Goal: Task Accomplishment & Management: Complete application form

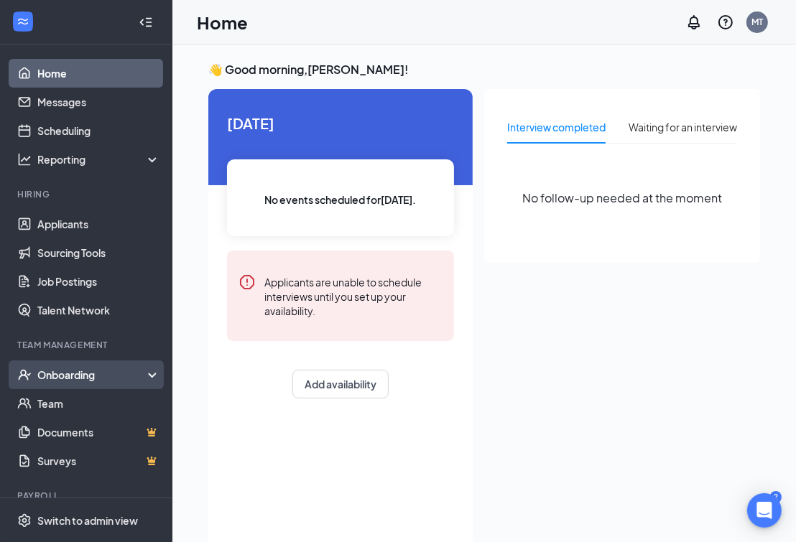
click at [90, 371] on div "Onboarding" at bounding box center [92, 375] width 111 height 14
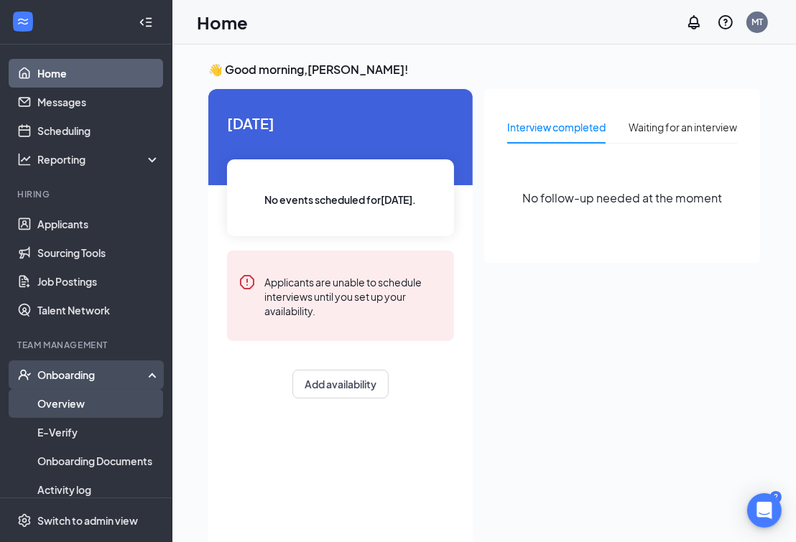
click at [80, 396] on link "Overview" at bounding box center [98, 403] width 123 height 29
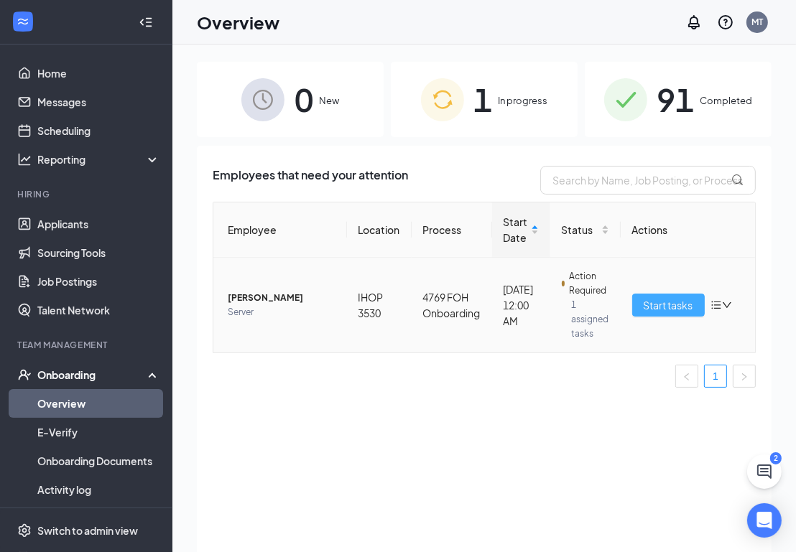
click at [673, 309] on span "Start tasks" at bounding box center [668, 305] width 50 height 16
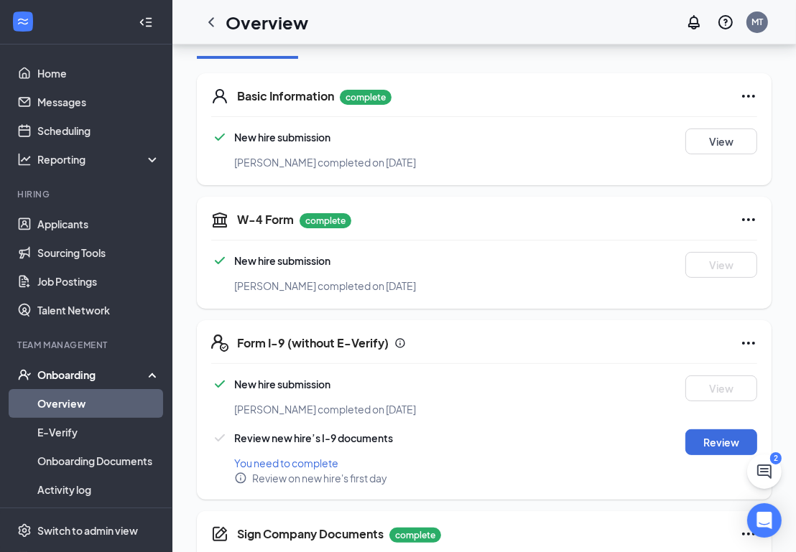
scroll to position [195, 0]
click at [722, 439] on button "Review" at bounding box center [721, 442] width 72 height 26
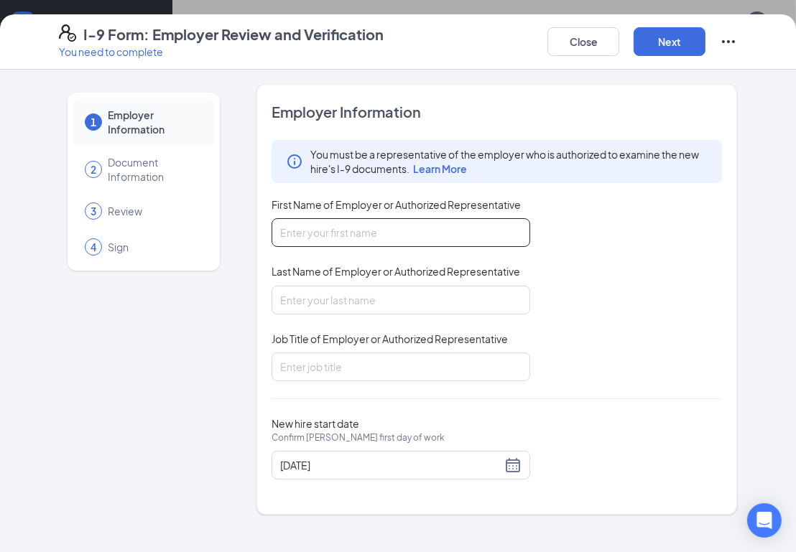
click at [406, 234] on input "First Name of Employer or Authorized Representative" at bounding box center [400, 232] width 259 height 29
type input "[PERSON_NAME]"
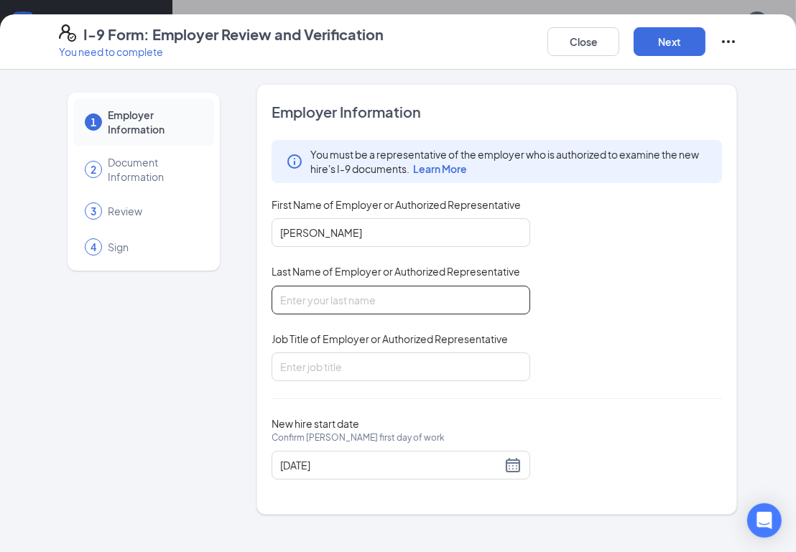
click at [401, 299] on input "Last Name of Employer or Authorized Representative" at bounding box center [400, 300] width 259 height 29
type input "r"
type input "Rios"
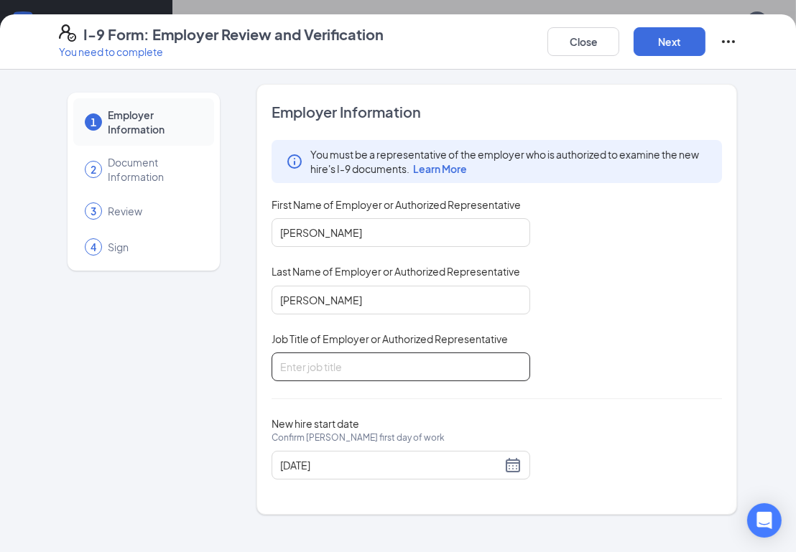
click at [293, 359] on input "Job Title of Employer or Authorized Representative" at bounding box center [400, 367] width 259 height 29
type input "s"
type input "Server"
click at [671, 37] on button "Next" at bounding box center [669, 41] width 72 height 29
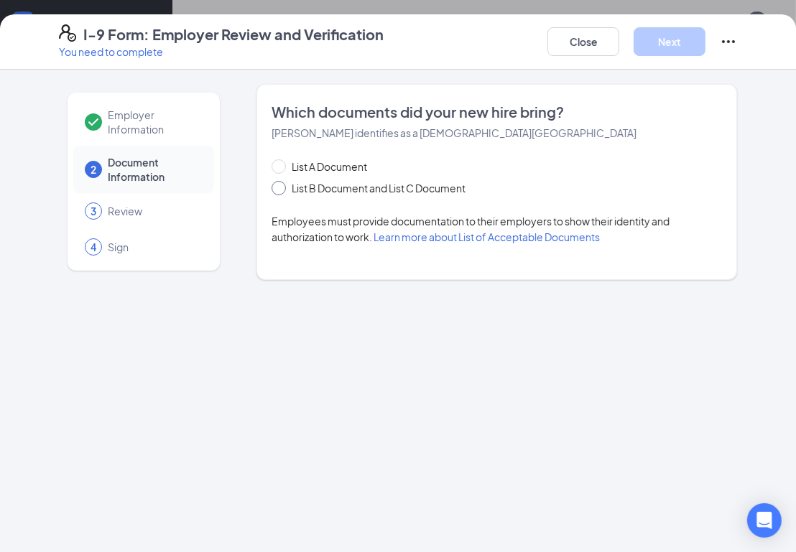
click at [281, 192] on span at bounding box center [278, 188] width 14 height 14
click at [281, 191] on input "List B Document and List C Document" at bounding box center [276, 186] width 10 height 10
radio input "true"
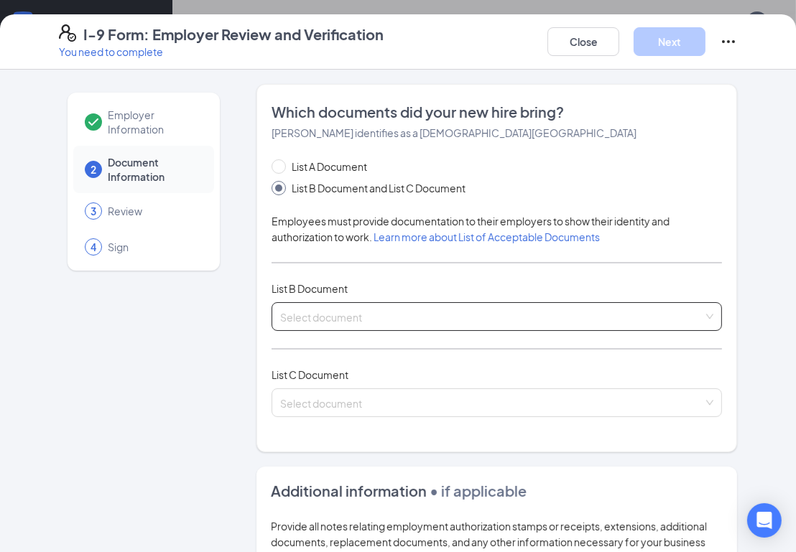
click at [358, 314] on input "search" at bounding box center [491, 314] width 423 height 22
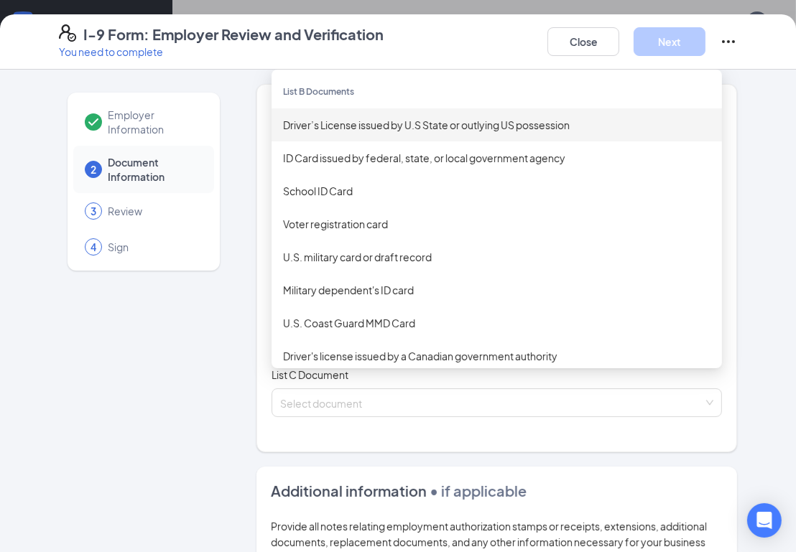
click at [358, 127] on div "Driver’s License issued by U.S State or outlying US possession" at bounding box center [496, 125] width 427 height 16
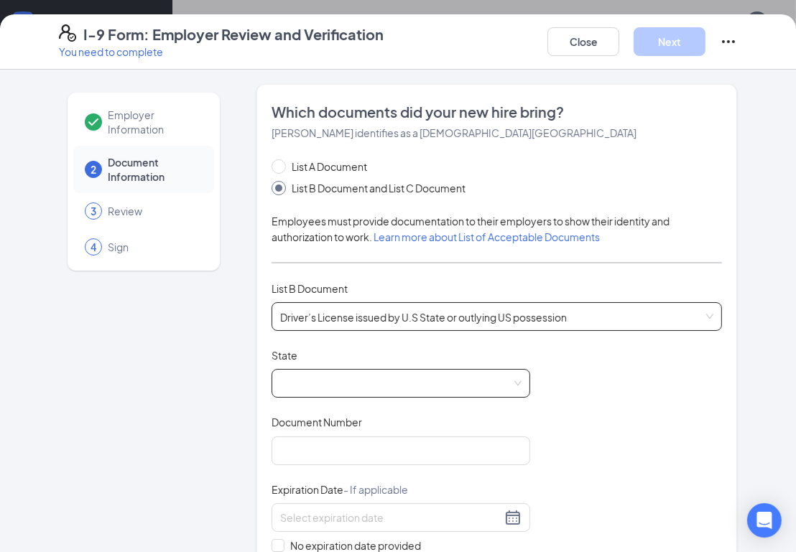
click at [352, 382] on span at bounding box center [400, 383] width 241 height 27
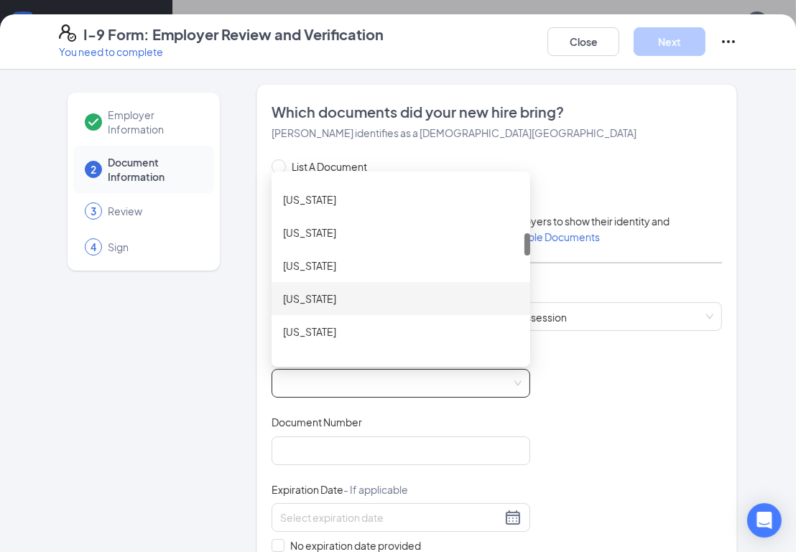
click at [300, 301] on div "Iowa" at bounding box center [401, 299] width 236 height 16
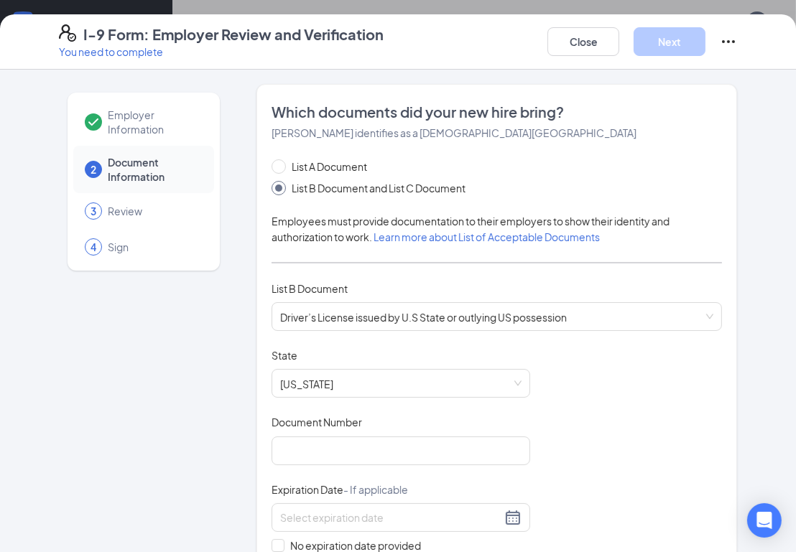
click at [701, 404] on div "Document Title Driver’s License issued by U.S State or outlying US possession S…" at bounding box center [496, 484] width 450 height 273
click at [381, 453] on input "Document Number" at bounding box center [400, 451] width 259 height 29
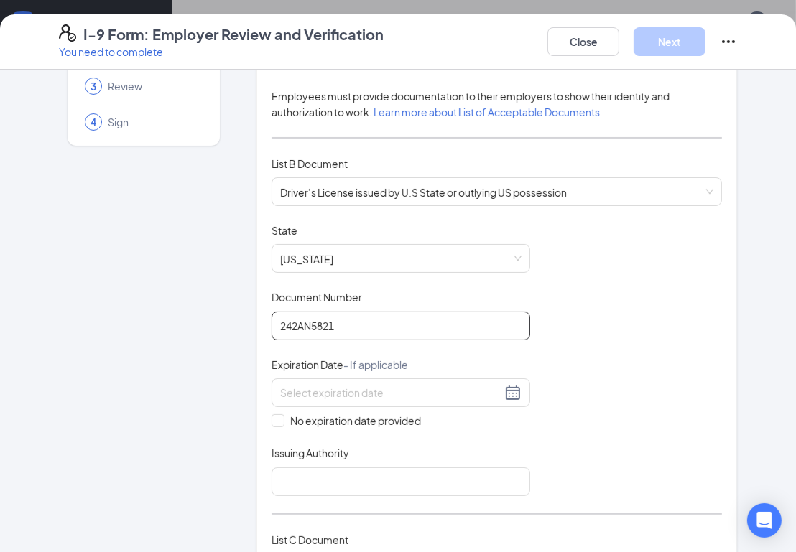
scroll to position [130, 0]
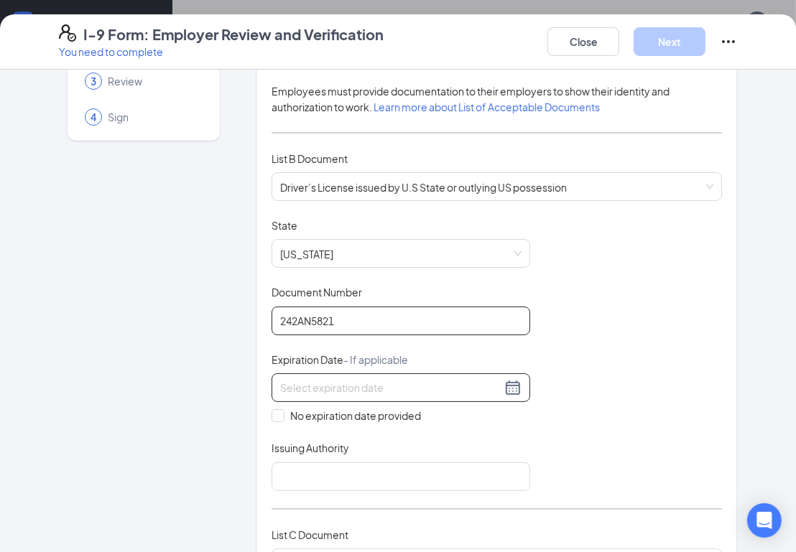
type input "242AN5821"
click at [422, 390] on input at bounding box center [390, 388] width 221 height 16
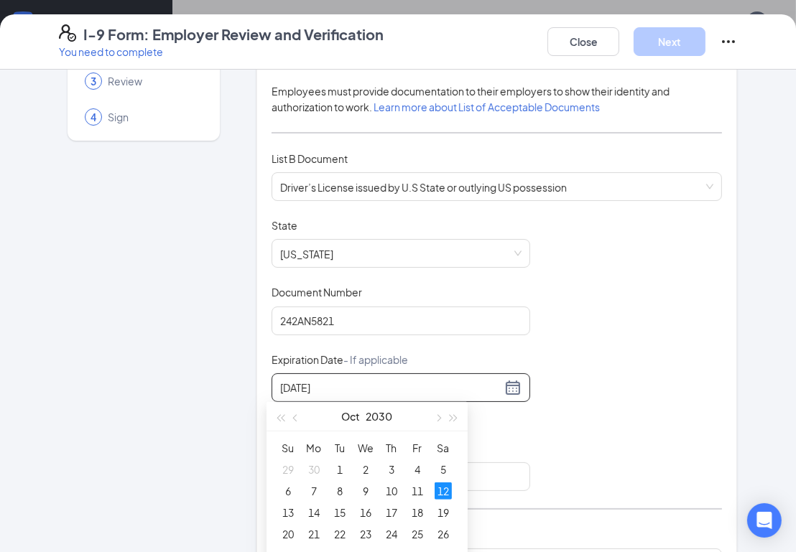
type input "10/12/2030"
click at [589, 439] on div "Document Title Driver’s License issued by U.S State or outlying US possession S…" at bounding box center [496, 354] width 450 height 273
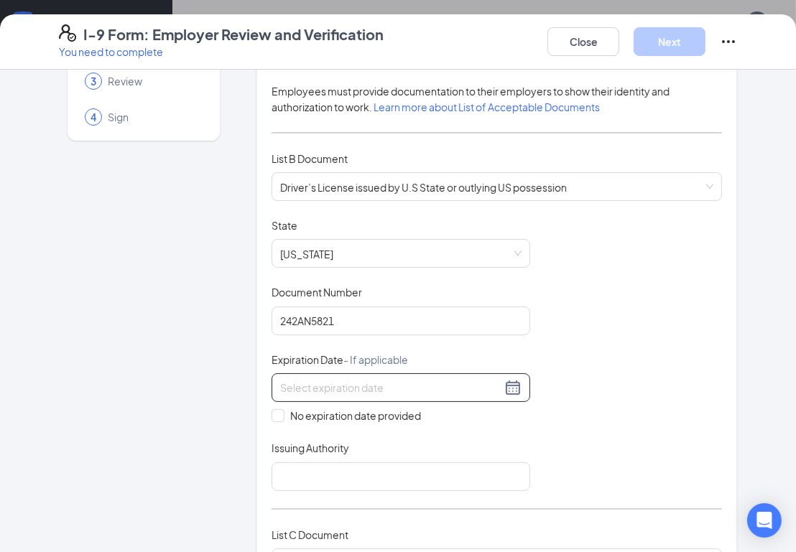
click at [331, 382] on input at bounding box center [390, 388] width 221 height 16
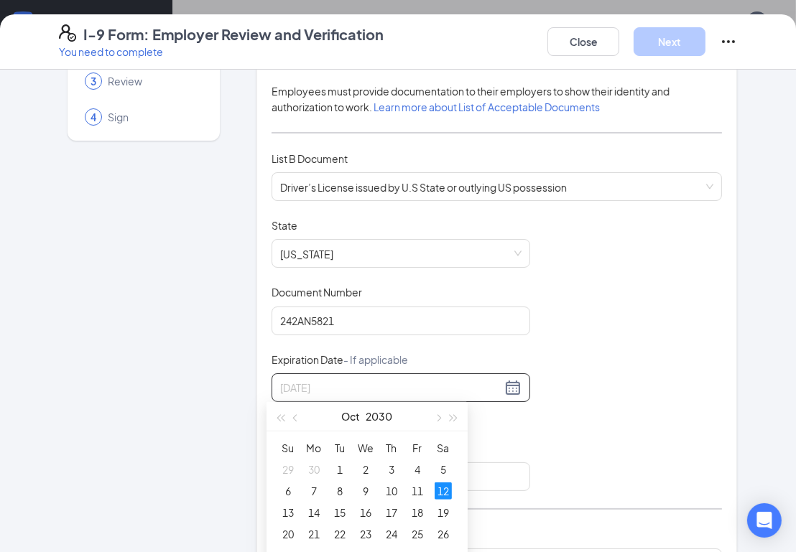
click at [438, 492] on div "12" at bounding box center [442, 491] width 17 height 17
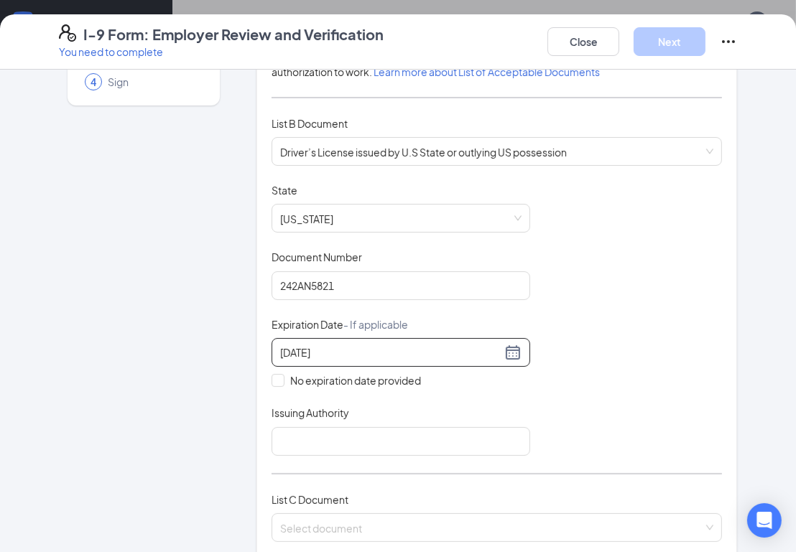
scroll to position [326, 0]
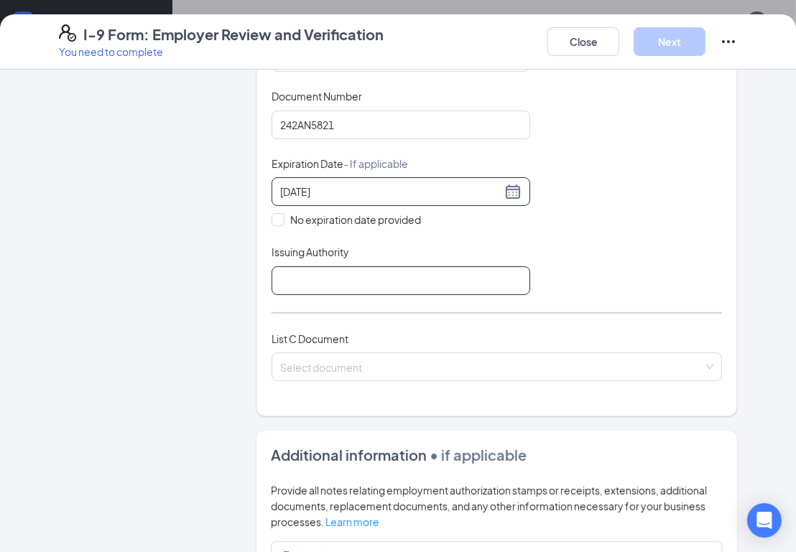
type input "10/12/2030"
click at [384, 269] on input "Issuing Authority" at bounding box center [400, 280] width 259 height 29
type input "Iowa"
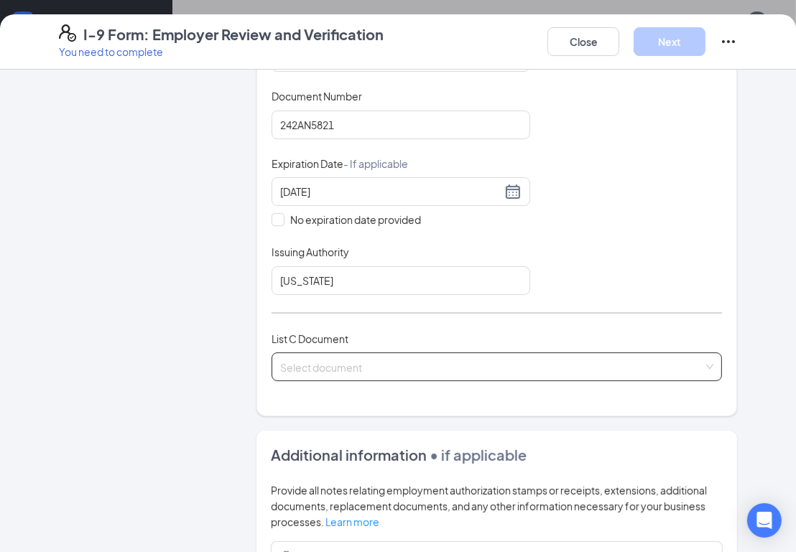
click at [332, 359] on input "search" at bounding box center [491, 364] width 423 height 22
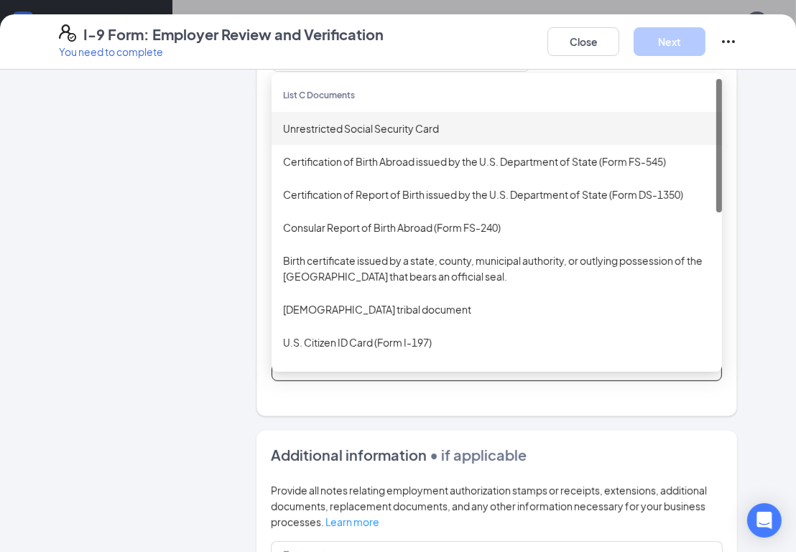
click at [323, 122] on div "Unrestricted Social Security Card" at bounding box center [496, 129] width 427 height 16
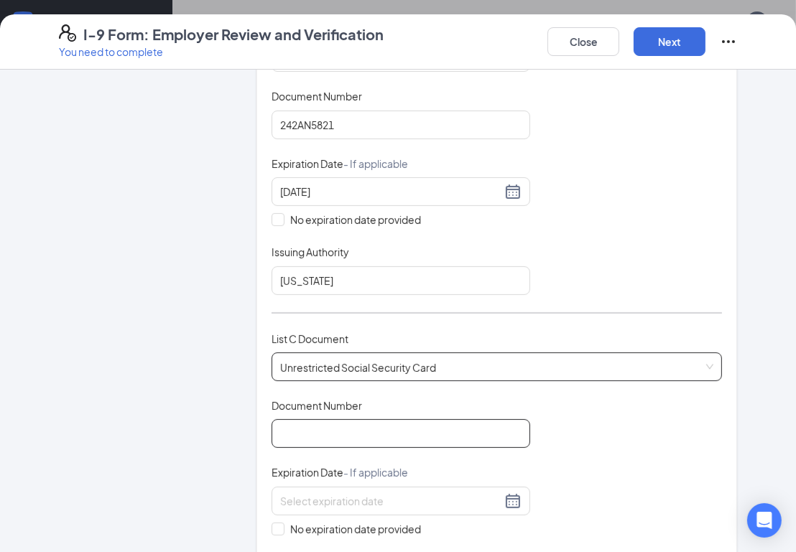
click at [315, 424] on input "Document Number" at bounding box center [400, 433] width 259 height 29
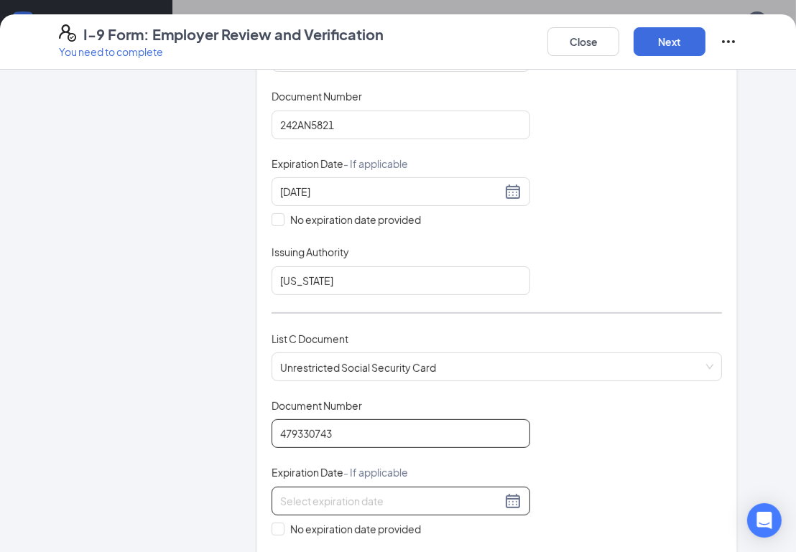
type input "479330743"
click at [394, 495] on input at bounding box center [390, 501] width 221 height 16
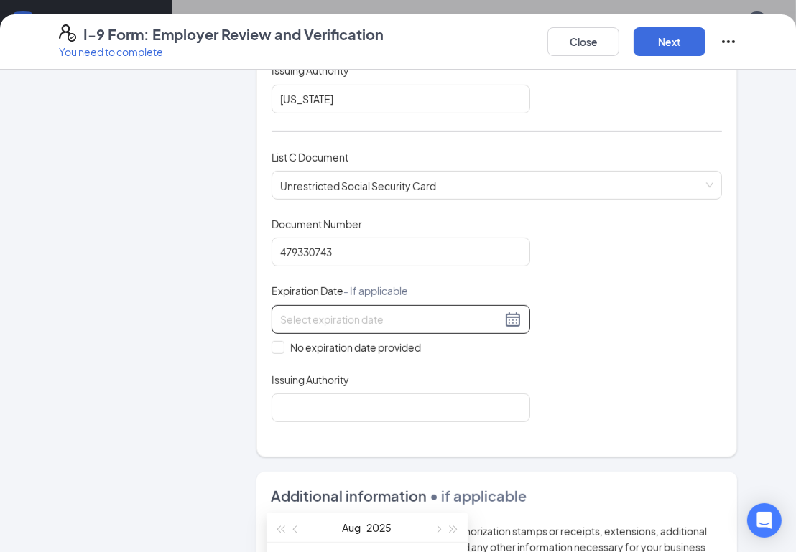
scroll to position [587, 0]
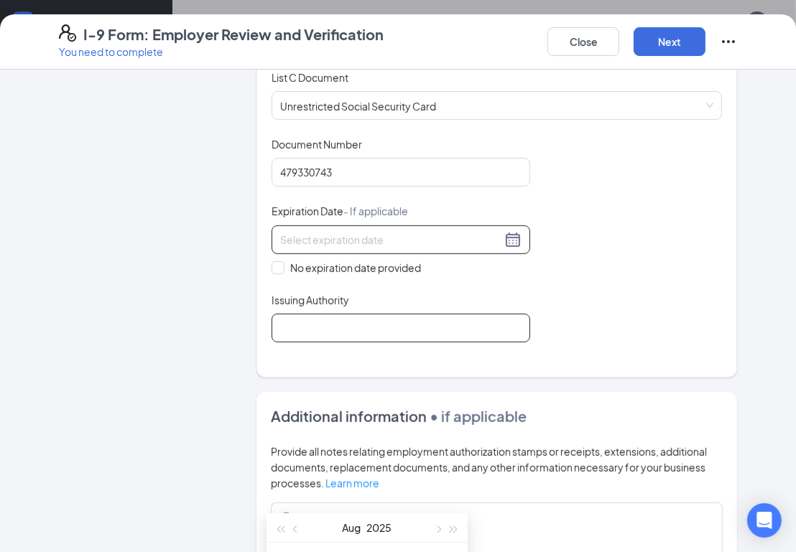
click at [398, 314] on input "Issuing Authority" at bounding box center [400, 328] width 259 height 29
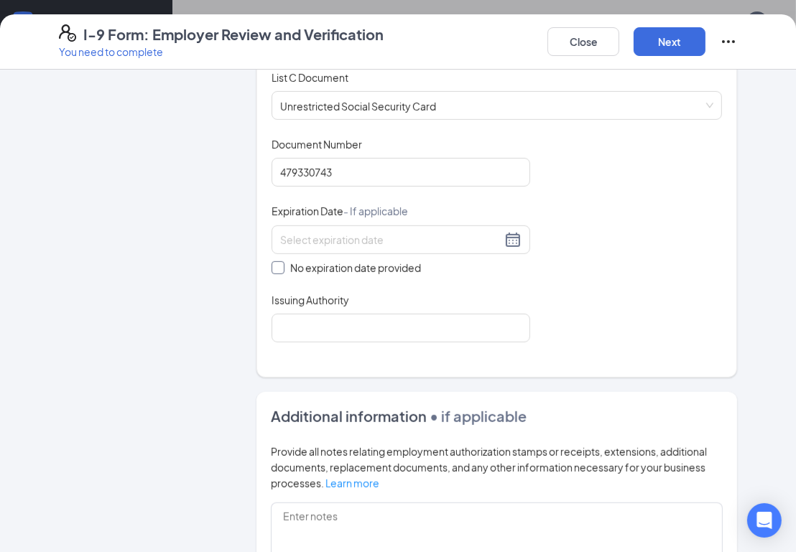
click at [271, 265] on input "No expiration date provided" at bounding box center [276, 266] width 10 height 10
checkbox input "true"
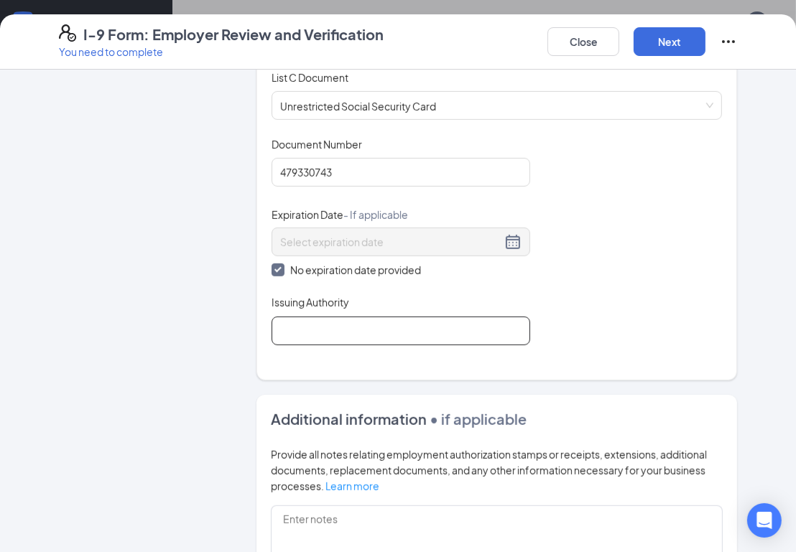
click at [326, 330] on input "Issuing Authority" at bounding box center [400, 331] width 259 height 29
type input "I"
click at [280, 330] on input "soical security administrastion" at bounding box center [400, 331] width 259 height 29
click at [311, 327] on input "Soical security administrastion" at bounding box center [400, 331] width 259 height 29
click at [353, 328] on input "Soical Security administrastion" at bounding box center [400, 331] width 259 height 29
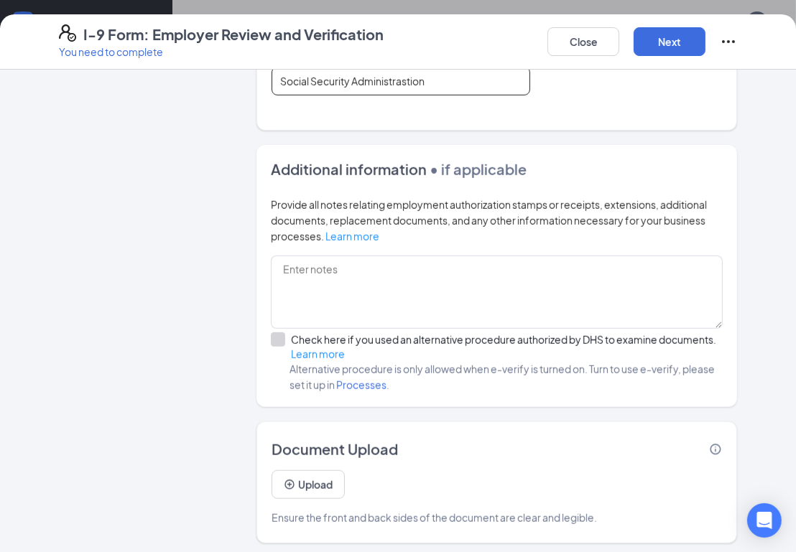
scroll to position [653, 0]
type input "Social Security Administrastion"
click at [657, 47] on button "Next" at bounding box center [669, 41] width 72 height 29
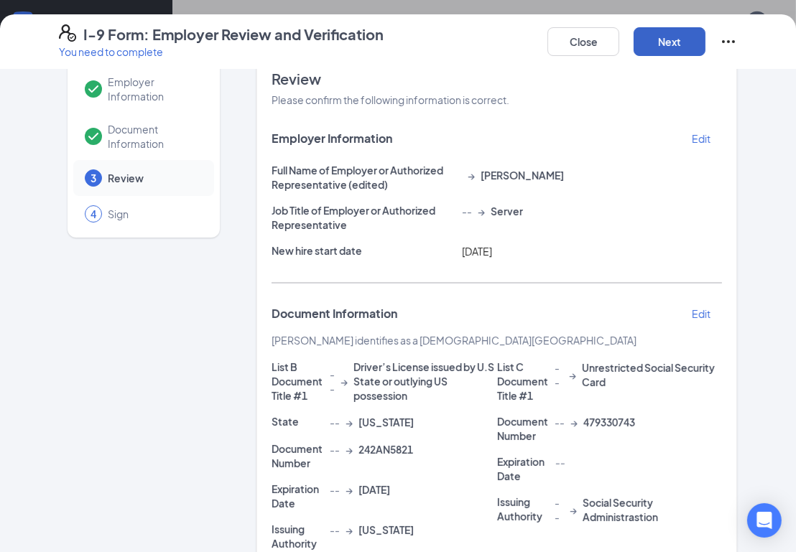
scroll to position [0, 0]
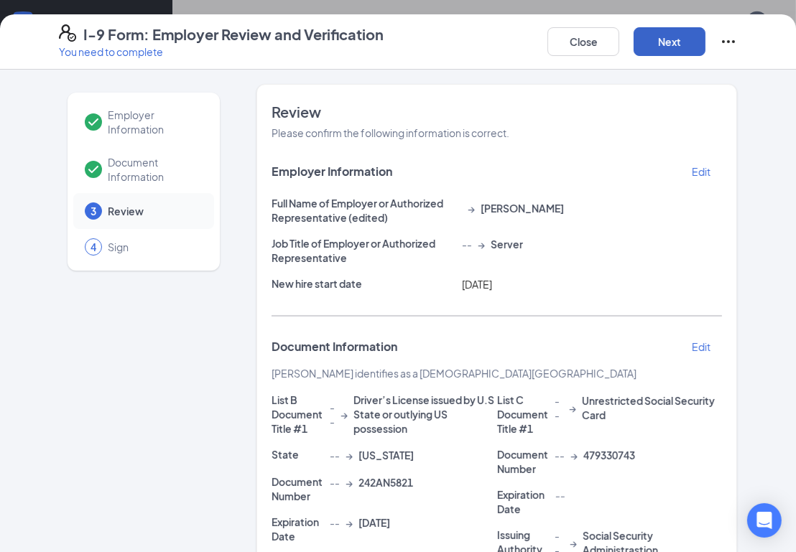
click at [648, 27] on button "Next" at bounding box center [669, 41] width 72 height 29
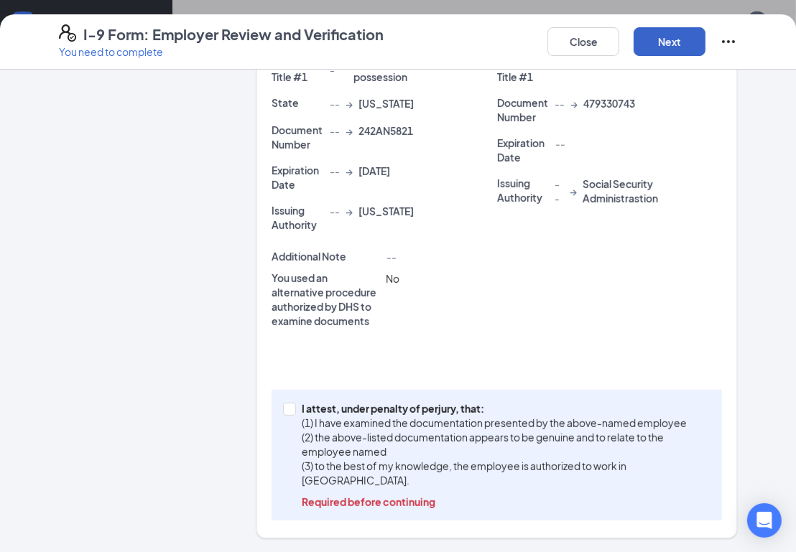
scroll to position [848, 0]
click at [283, 406] on input "I attest, under penalty of perjury, that: (1) I have examined the documentation…" at bounding box center [288, 408] width 10 height 10
checkbox input "true"
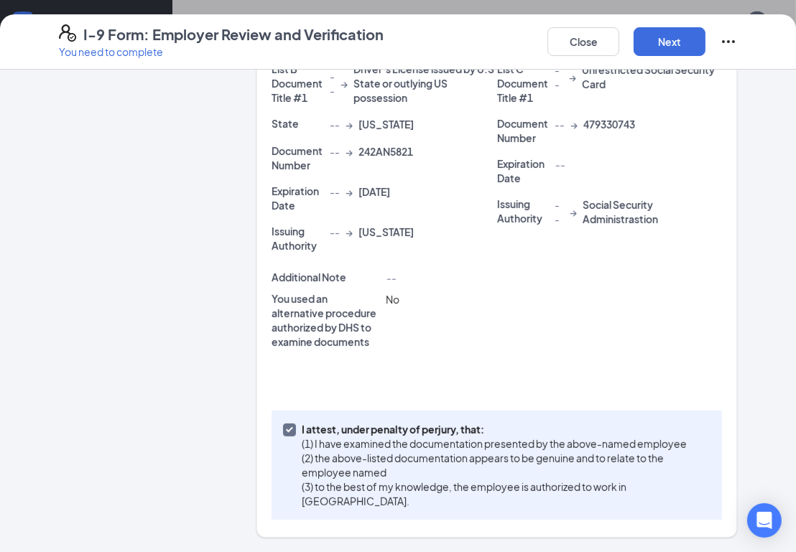
scroll to position [330, 0]
click at [670, 36] on button "Next" at bounding box center [669, 41] width 72 height 29
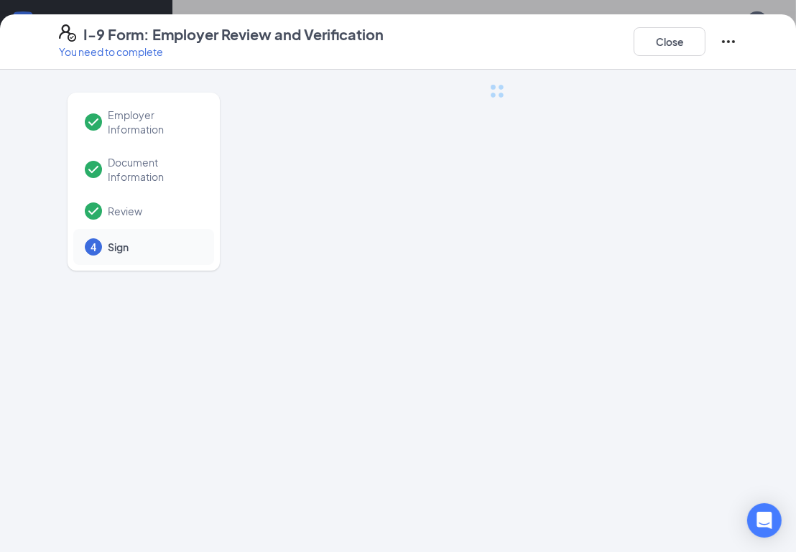
scroll to position [0, 0]
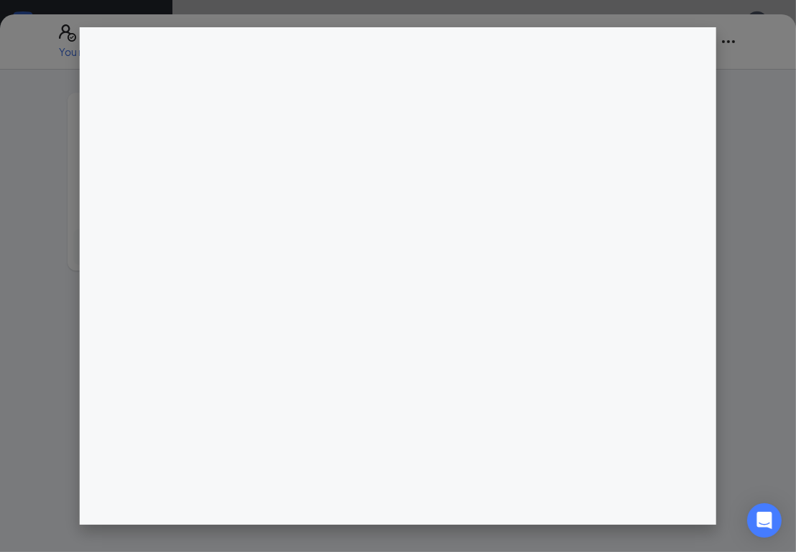
click at [47, 166] on div at bounding box center [398, 276] width 796 height 552
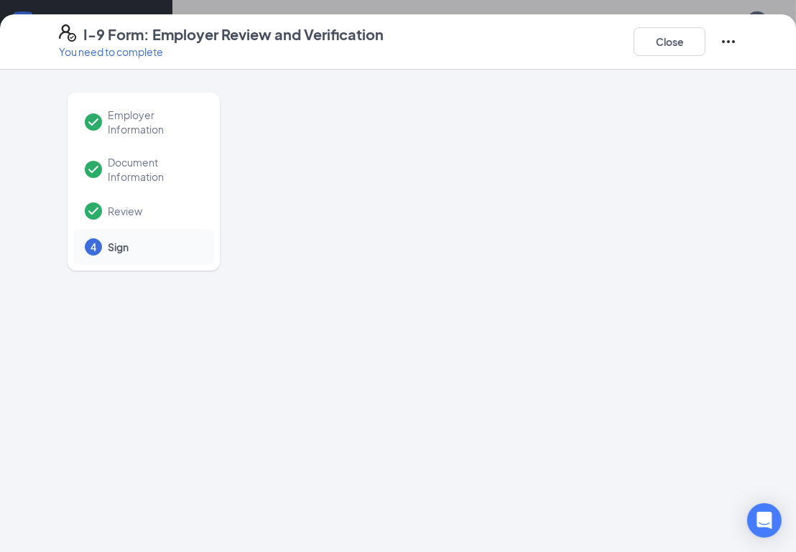
click at [89, 170] on icon "Checkmark" at bounding box center [93, 169] width 10 height 7
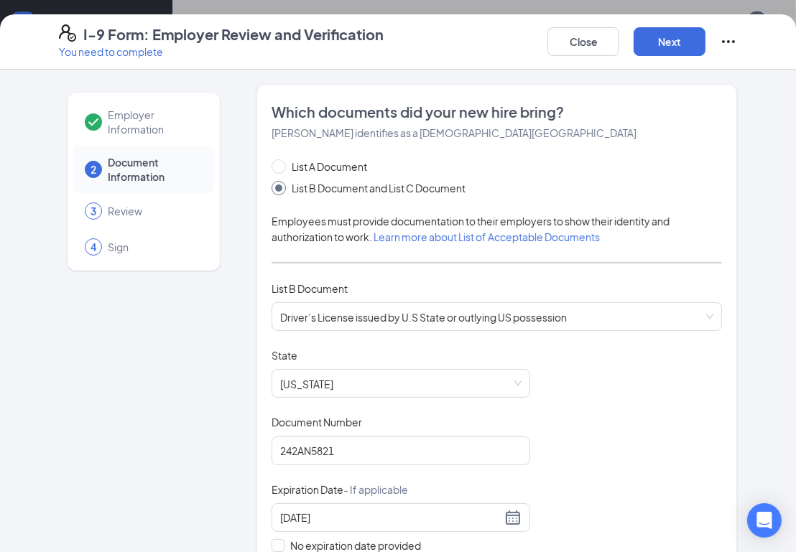
click at [91, 124] on icon "Checkmark" at bounding box center [93, 121] width 17 height 17
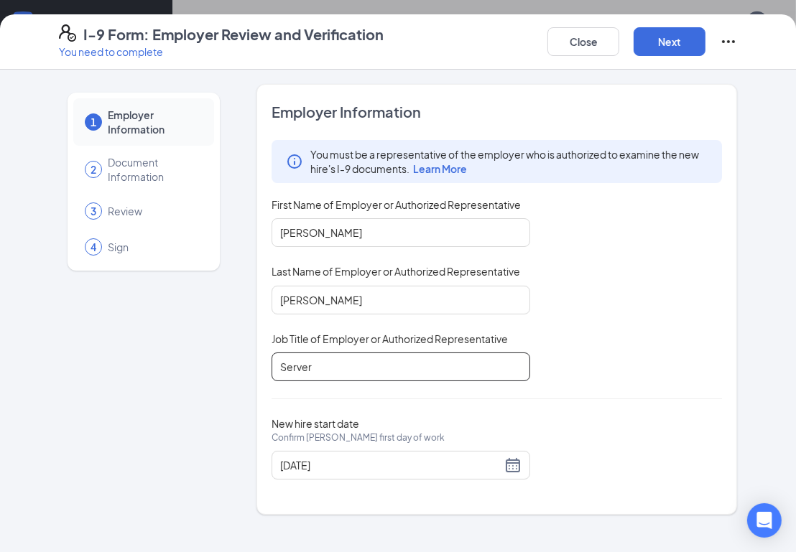
click at [351, 359] on input "Server" at bounding box center [400, 367] width 259 height 29
click at [321, 373] on input "Server" at bounding box center [400, 367] width 259 height 29
type input "S"
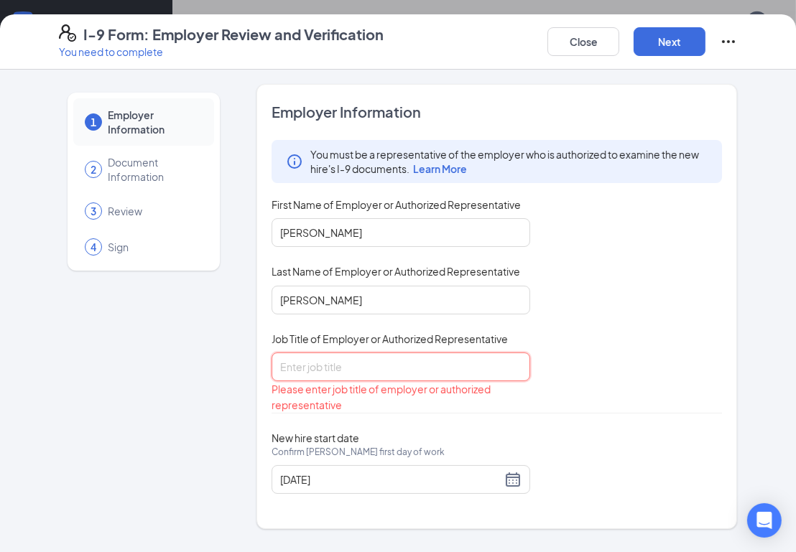
type input "B"
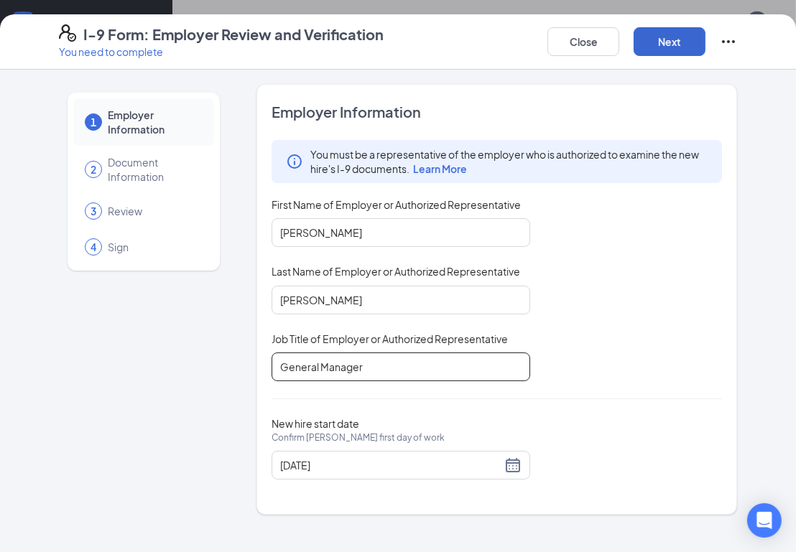
type input "General Manager"
click at [657, 42] on button "Next" at bounding box center [669, 41] width 72 height 29
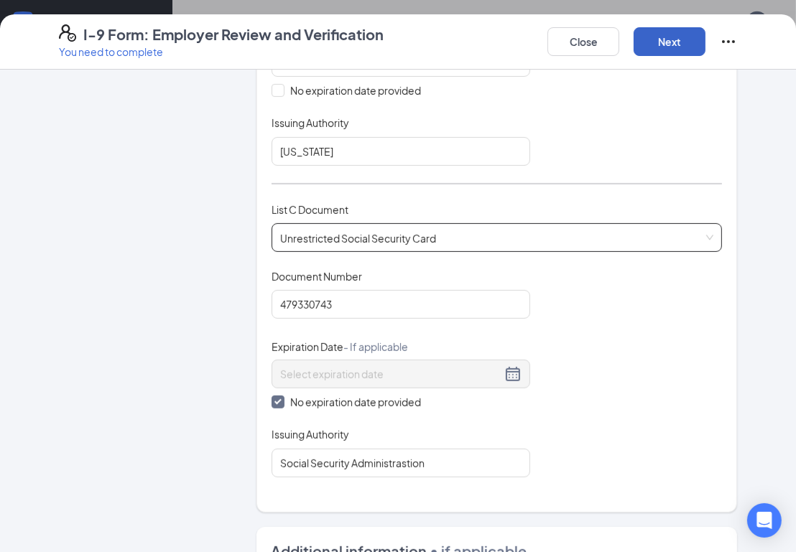
scroll to position [457, 0]
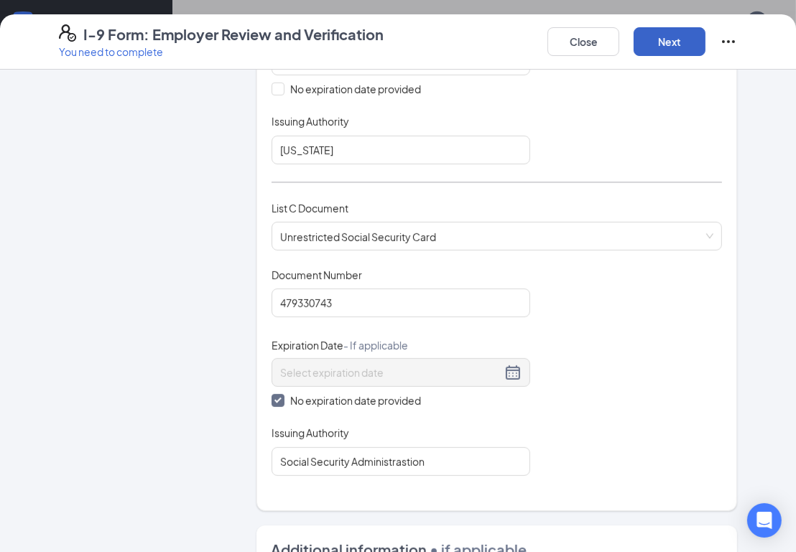
click at [663, 36] on button "Next" at bounding box center [669, 41] width 72 height 29
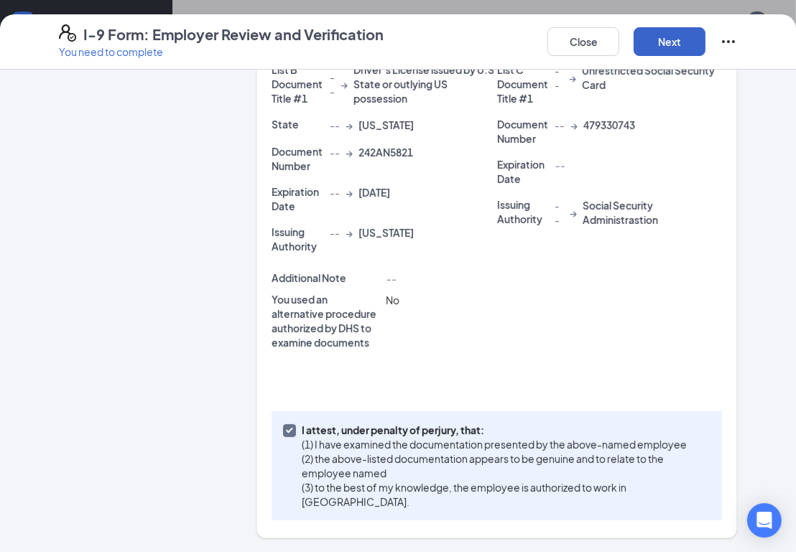
click at [678, 34] on button "Next" at bounding box center [669, 41] width 72 height 29
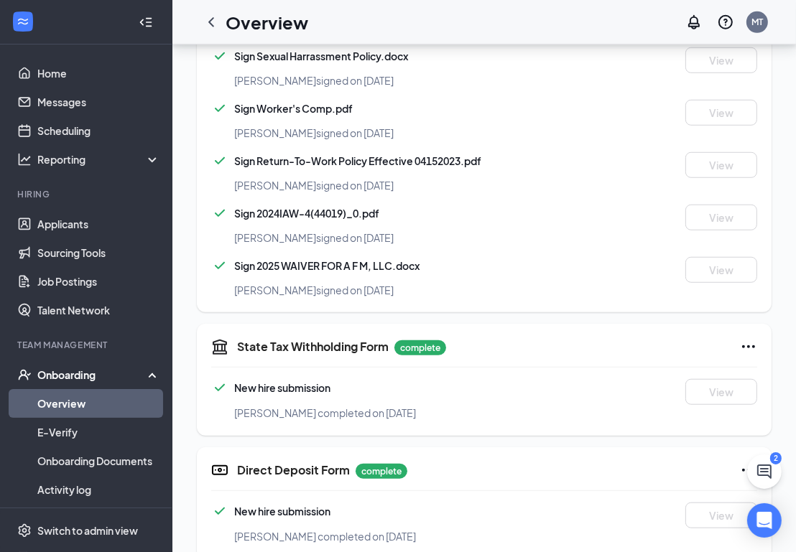
scroll to position [880, 0]
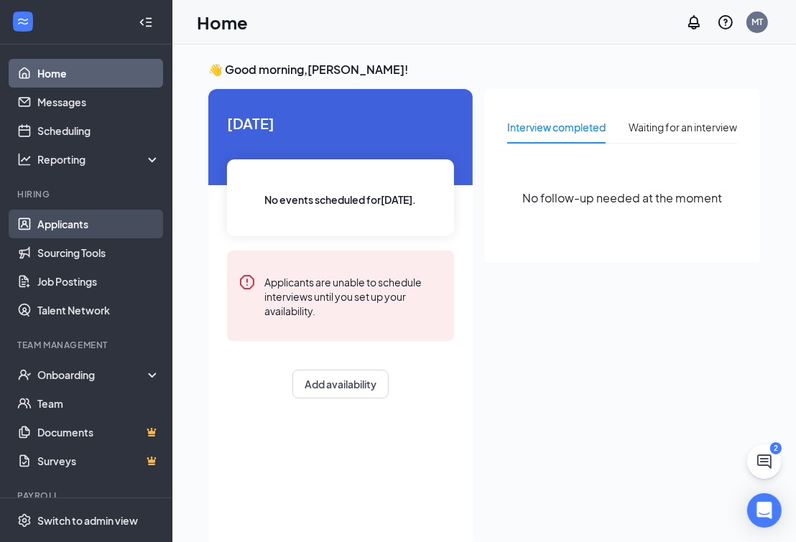
click at [74, 230] on link "Applicants" at bounding box center [98, 224] width 123 height 29
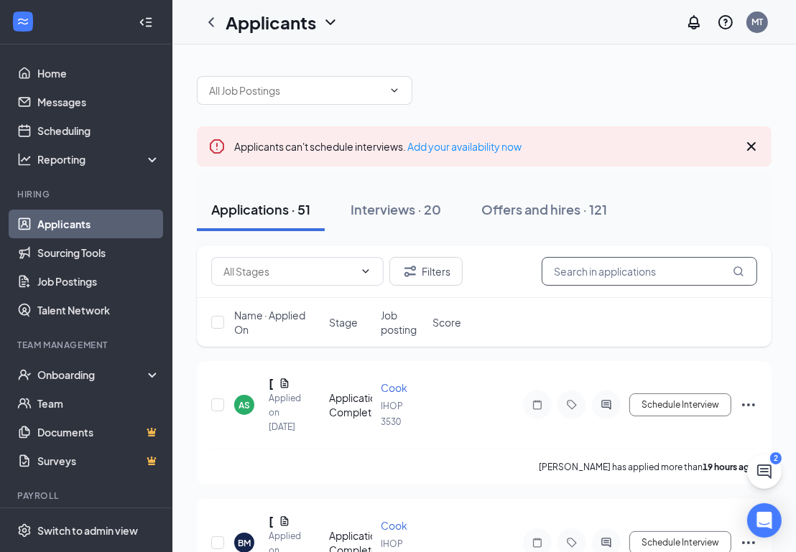
click at [568, 266] on input "text" at bounding box center [648, 271] width 215 height 29
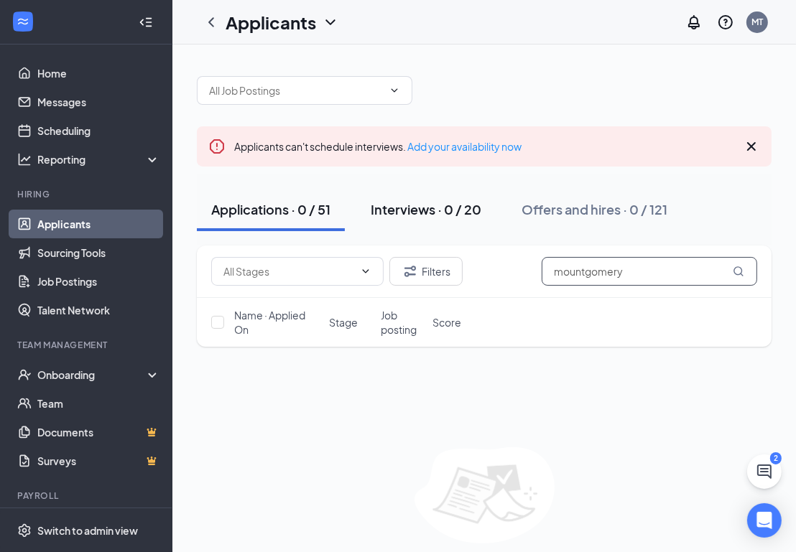
type input "mountgomery"
click at [399, 211] on div "Interviews · 0 / 20" at bounding box center [426, 209] width 111 height 18
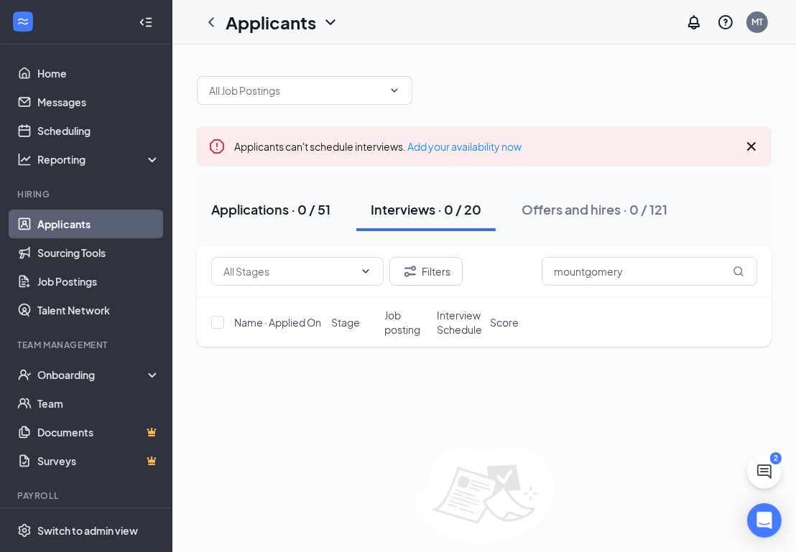
click at [280, 213] on div "Applications · 0 / 51" at bounding box center [270, 209] width 119 height 18
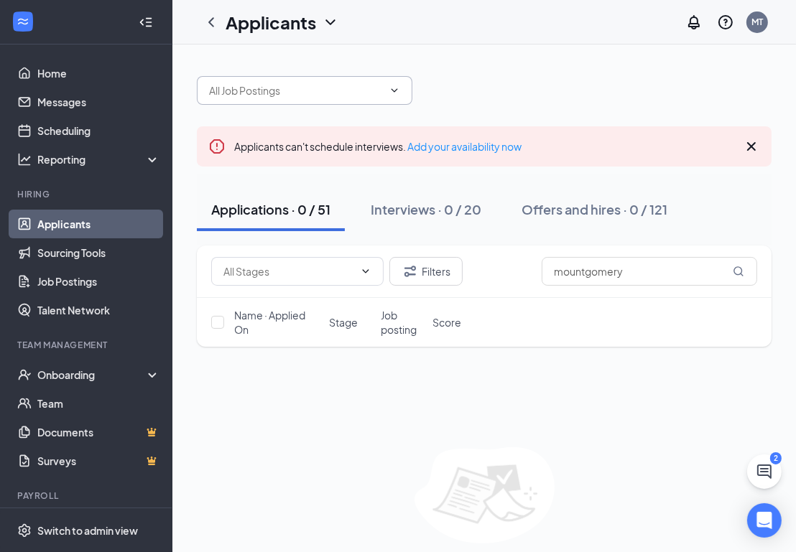
click at [330, 93] on input "text" at bounding box center [296, 91] width 174 height 16
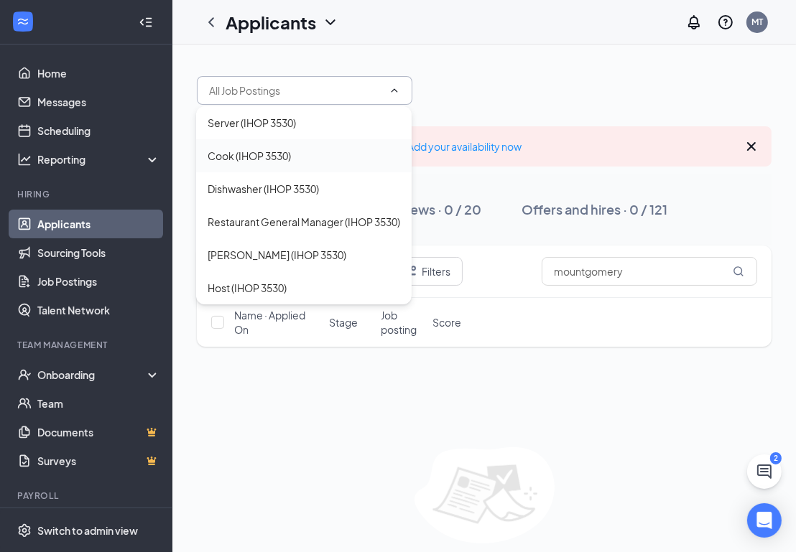
click at [250, 153] on div "Cook (IHOP 3530)" at bounding box center [249, 156] width 83 height 16
type input "Cook (IHOP 3530)"
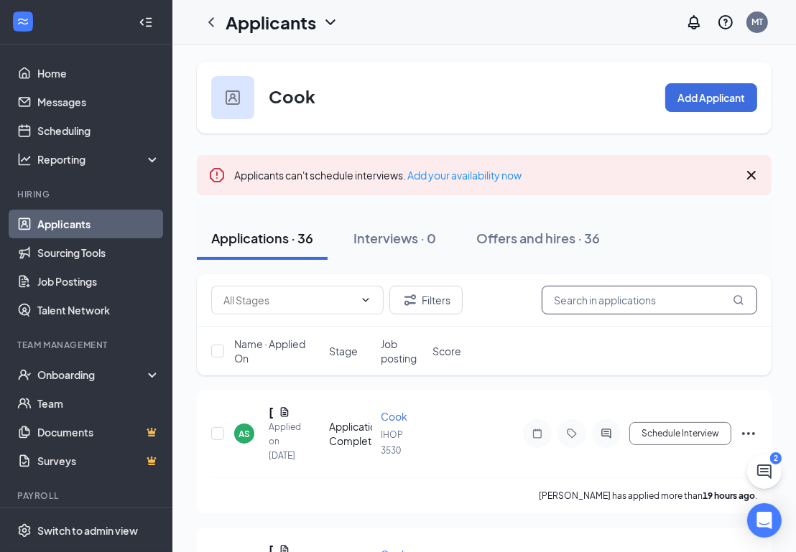
click at [672, 294] on input "text" at bounding box center [648, 300] width 215 height 29
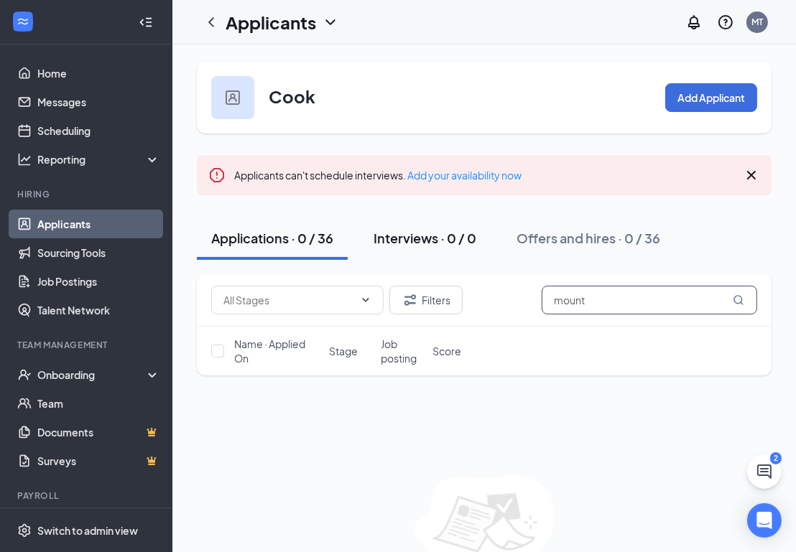
type input "mount"
click at [401, 240] on div "Interviews · 0 / 0" at bounding box center [424, 238] width 103 height 18
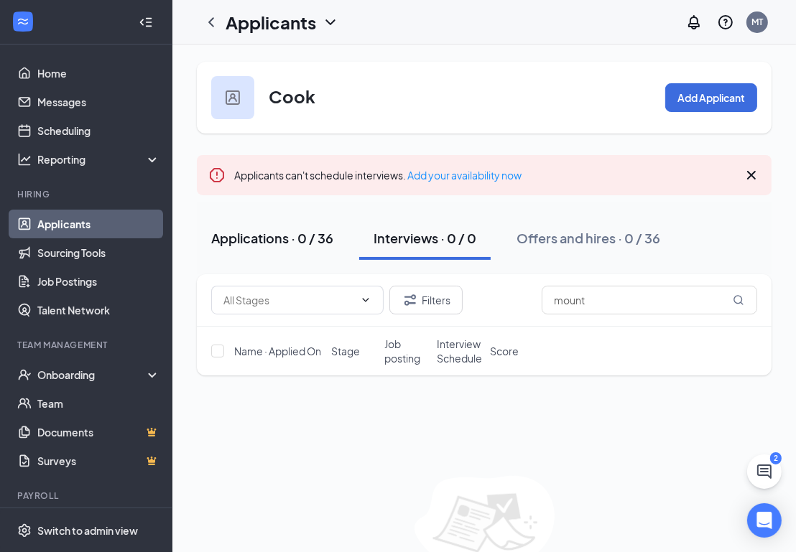
click at [289, 238] on div "Applications · 0 / 36" at bounding box center [272, 238] width 122 height 18
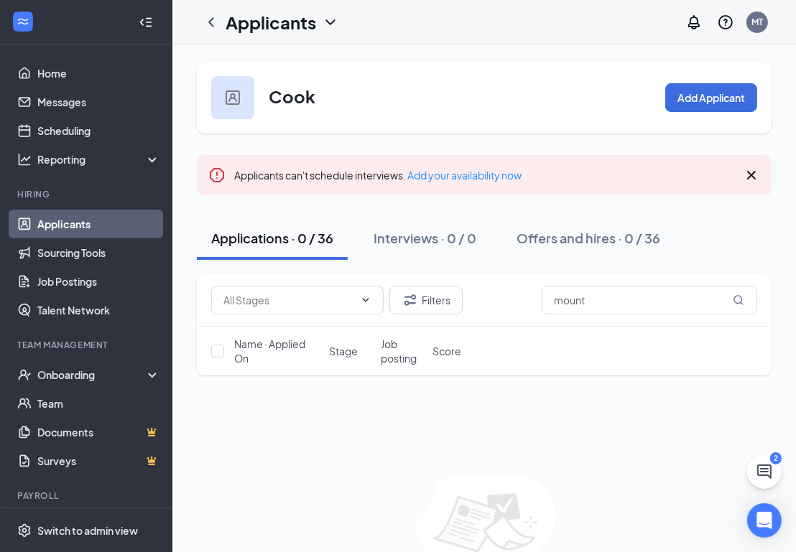
click at [91, 218] on link "Applicants" at bounding box center [98, 224] width 123 height 29
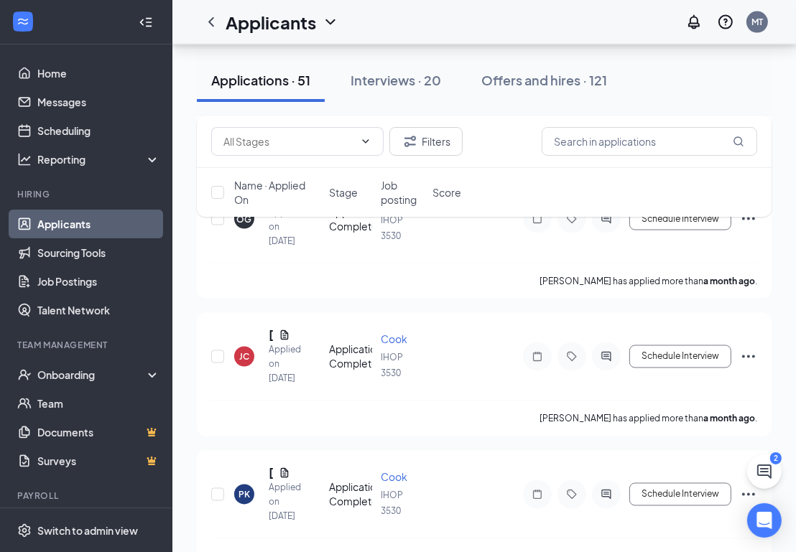
scroll to position [6267, 0]
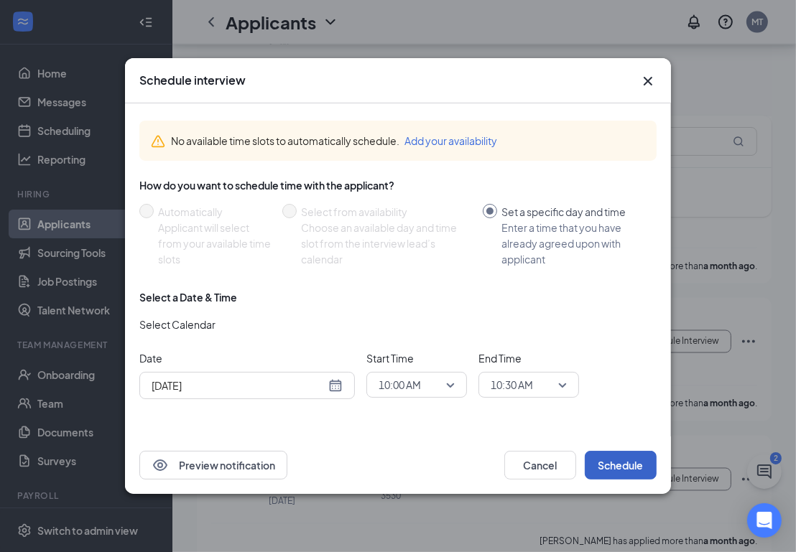
click at [631, 460] on button "Schedule" at bounding box center [621, 465] width 72 height 29
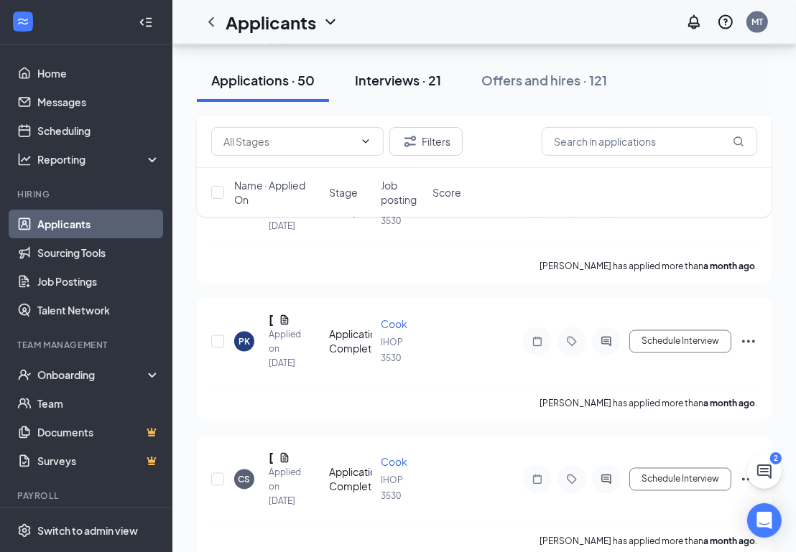
click at [413, 77] on div "Interviews · 21" at bounding box center [398, 80] width 86 height 18
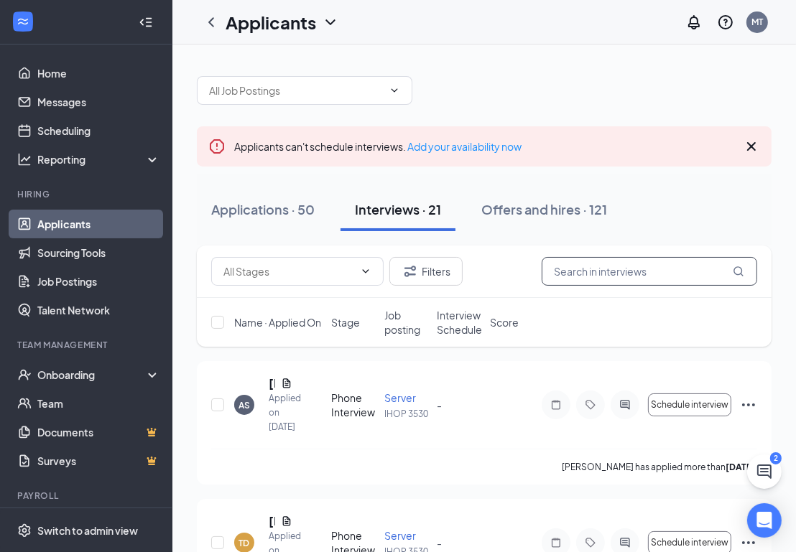
click at [568, 272] on input "text" at bounding box center [648, 271] width 215 height 29
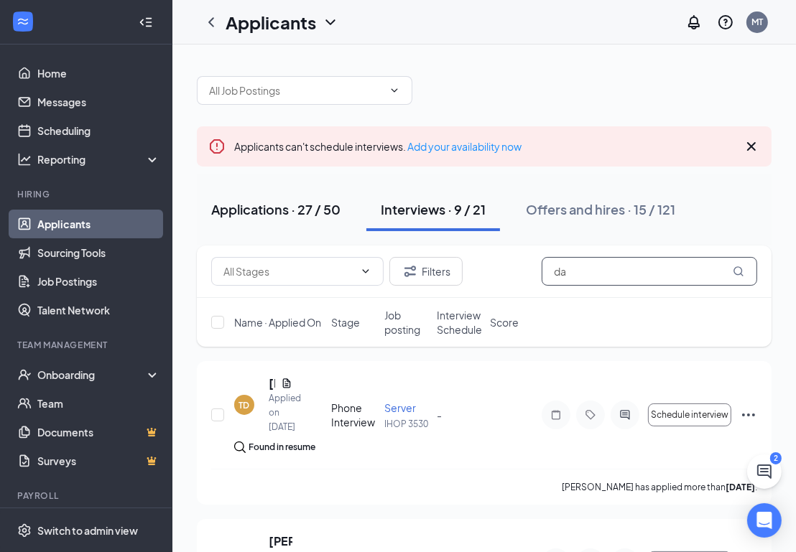
type input "da"
click at [245, 208] on div "Applications · 27 / 50" at bounding box center [275, 209] width 129 height 18
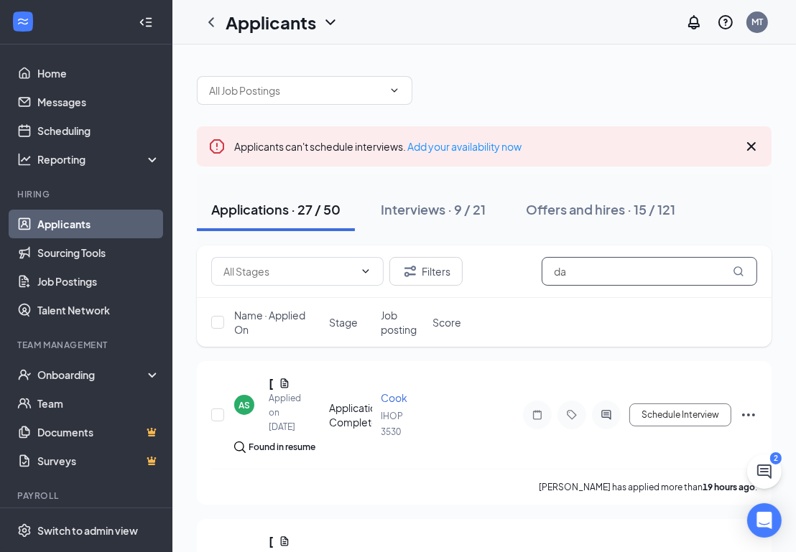
click at [646, 273] on input "da" at bounding box center [648, 271] width 215 height 29
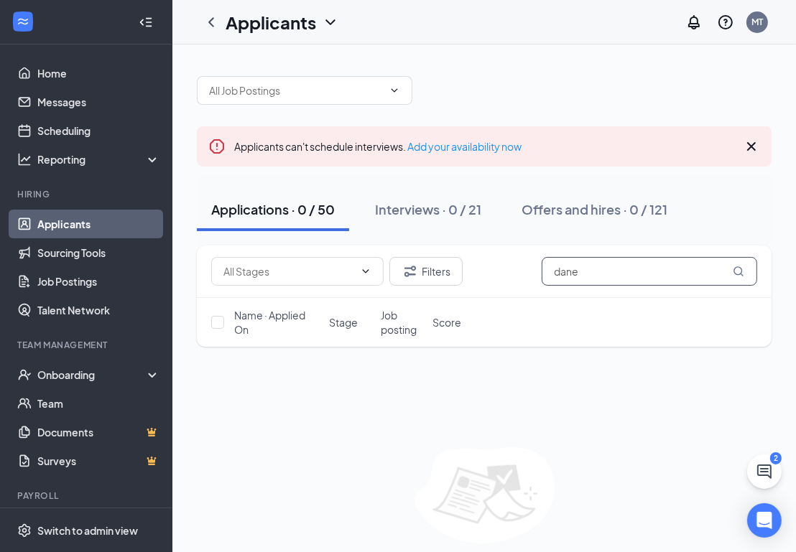
type input "dane"
click at [268, 207] on div "Applications · 0 / 50" at bounding box center [273, 209] width 124 height 18
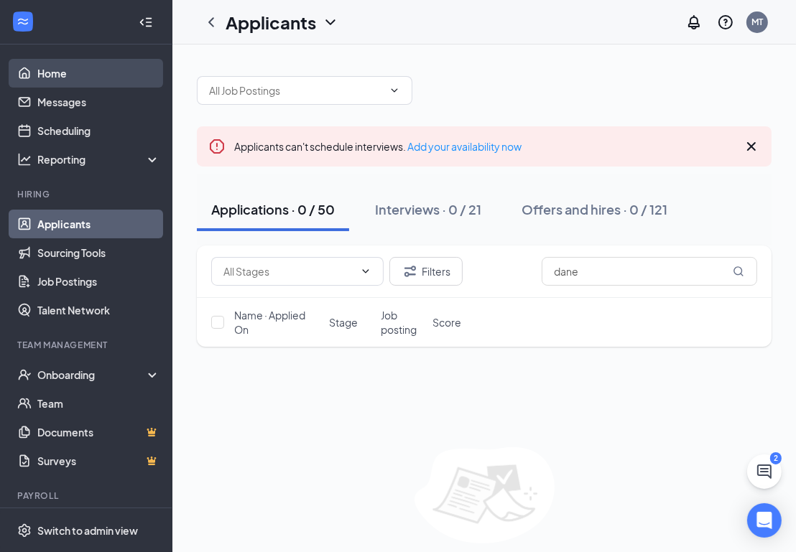
click at [59, 71] on link "Home" at bounding box center [98, 73] width 123 height 29
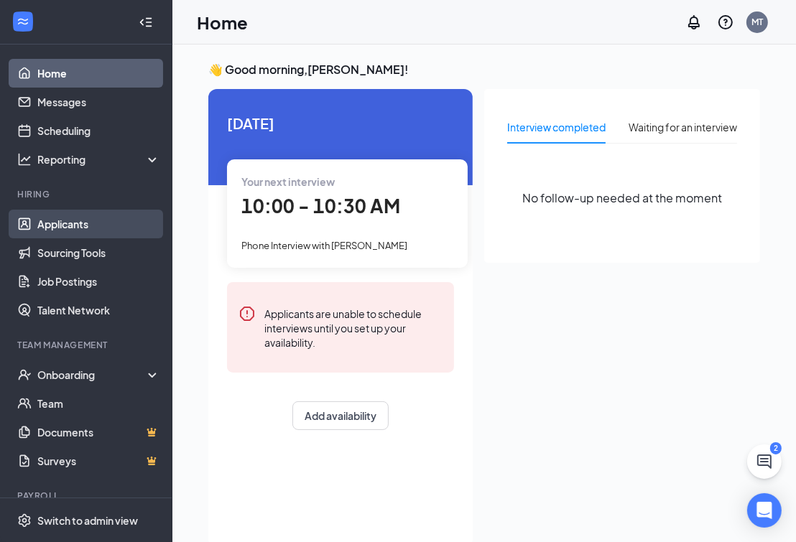
click at [62, 228] on link "Applicants" at bounding box center [98, 224] width 123 height 29
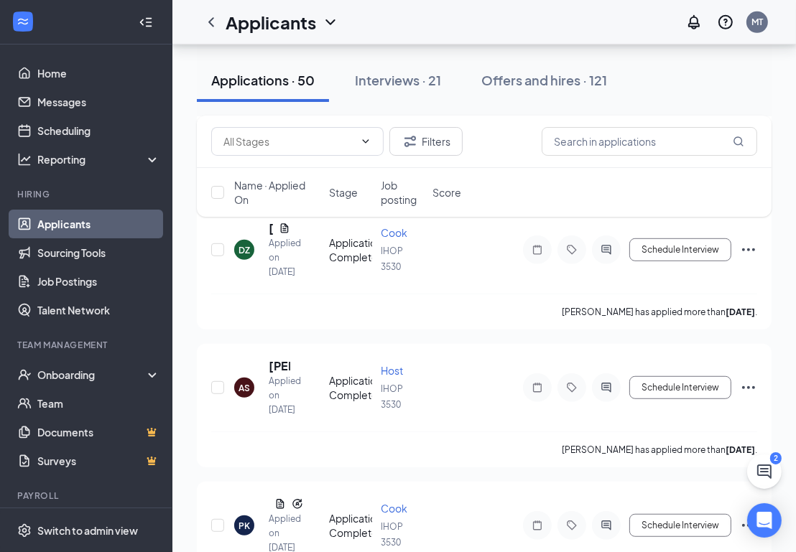
scroll to position [4727, 0]
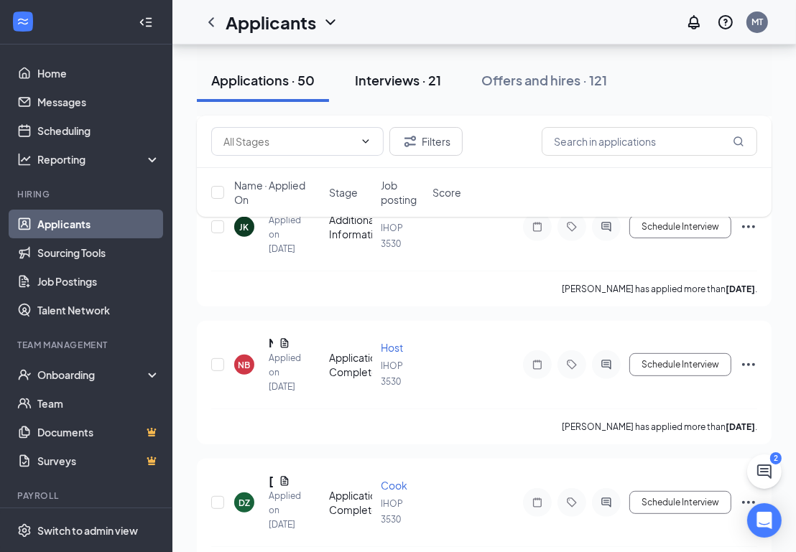
click at [391, 83] on div "Interviews · 21" at bounding box center [398, 80] width 86 height 18
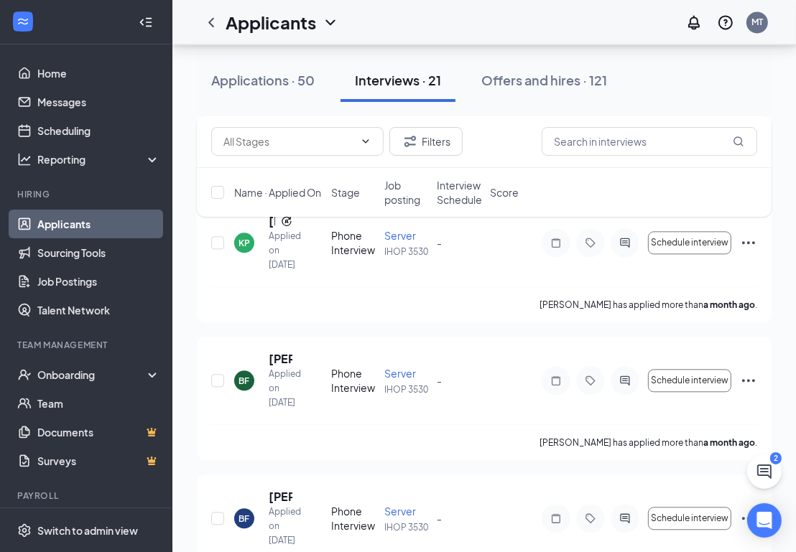
scroll to position [2676, 0]
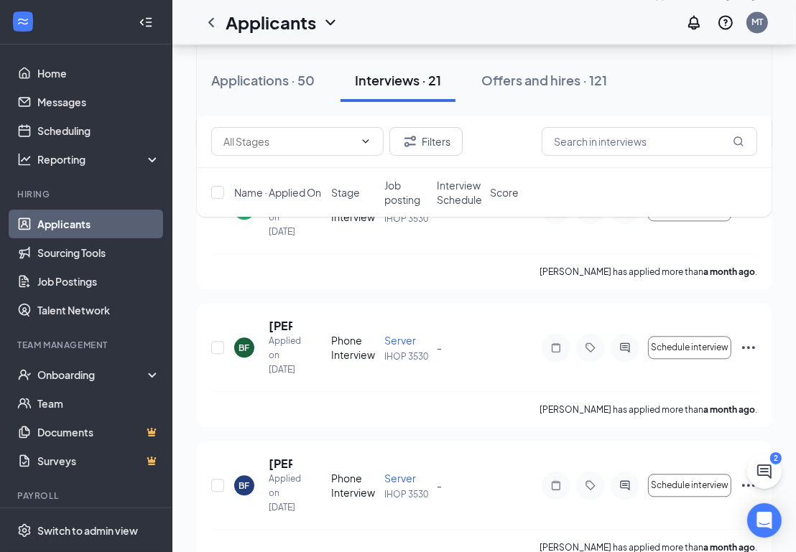
click at [694, 83] on button "Mark as complete" at bounding box center [689, 71] width 83 height 23
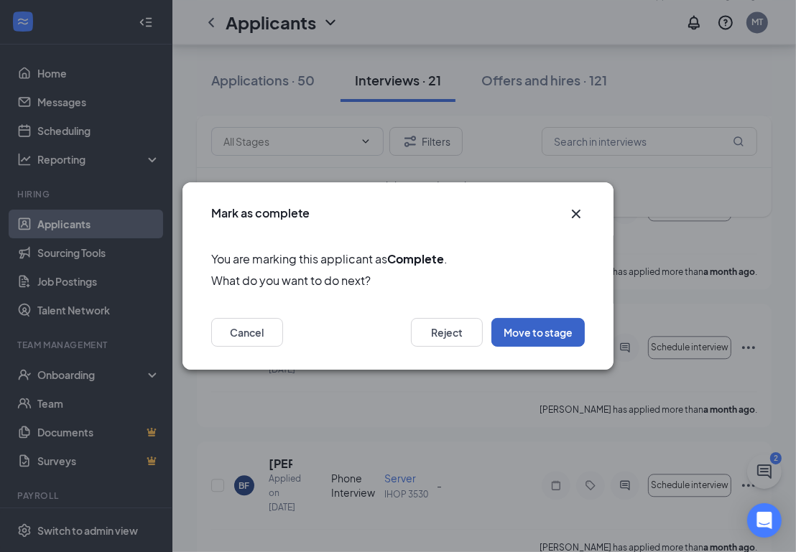
click at [541, 334] on button "Move to stage" at bounding box center [537, 332] width 93 height 29
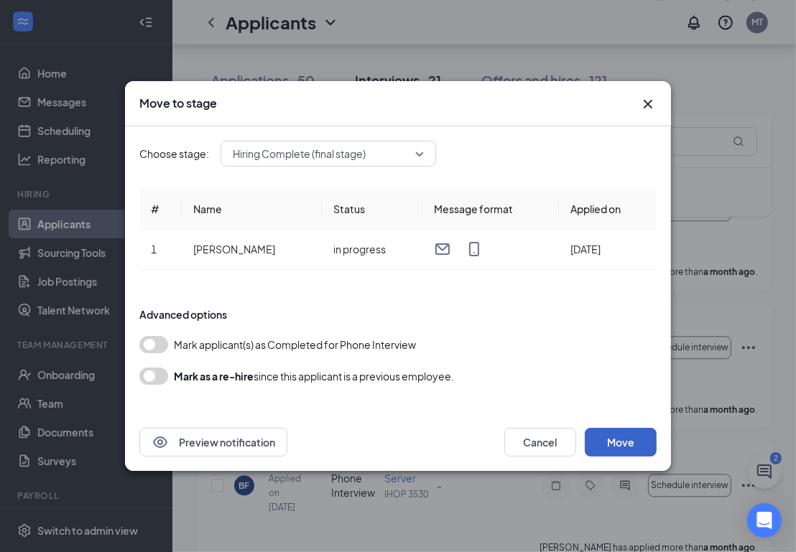
click at [633, 444] on button "Move" at bounding box center [621, 442] width 72 height 29
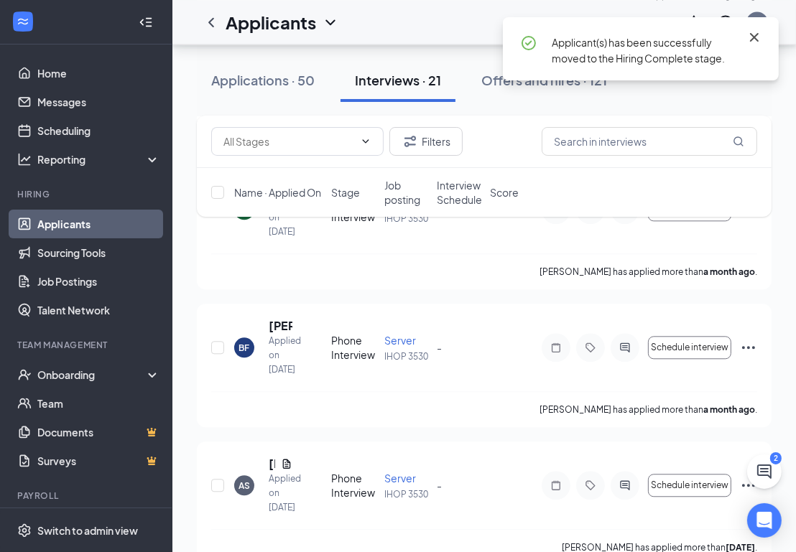
click at [754, 35] on icon "Cross" at bounding box center [753, 37] width 17 height 17
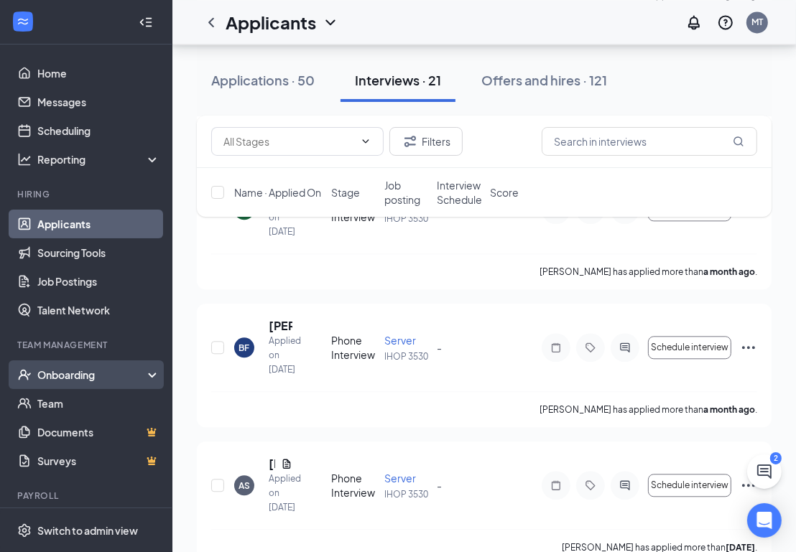
click at [57, 371] on div "Onboarding" at bounding box center [92, 375] width 111 height 14
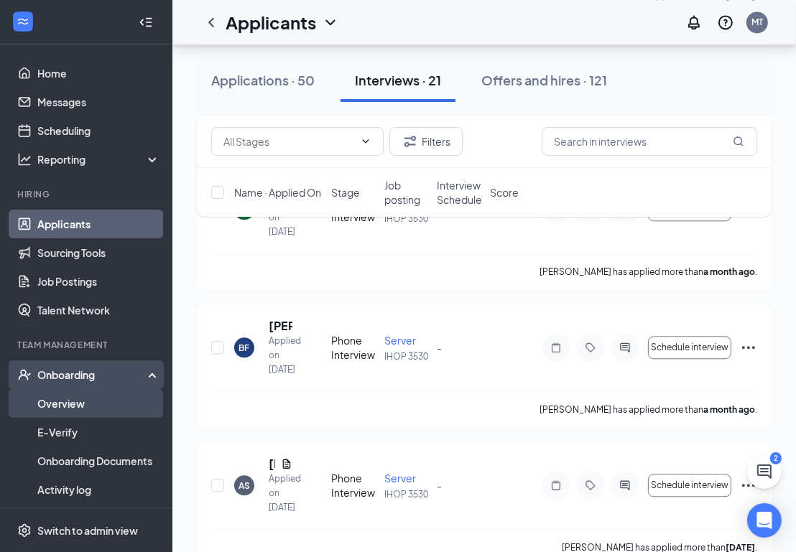
click at [58, 398] on link "Overview" at bounding box center [98, 403] width 123 height 29
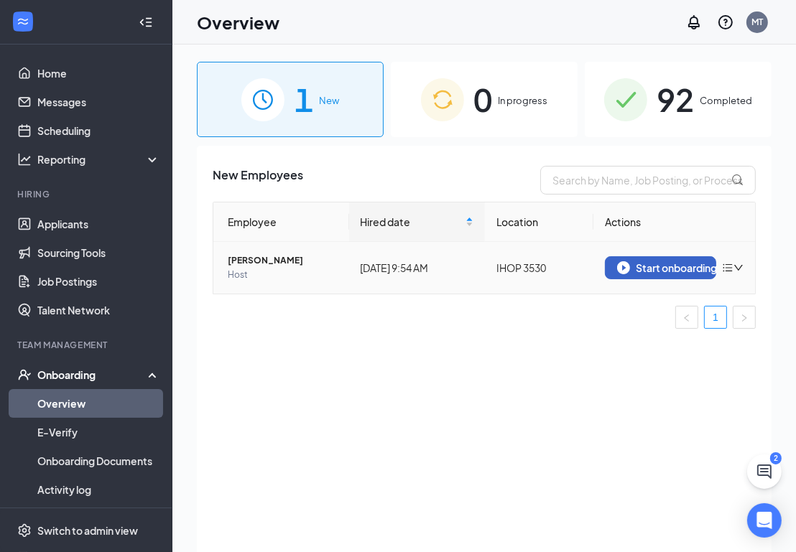
click at [653, 271] on div "Start onboarding" at bounding box center [660, 267] width 87 height 13
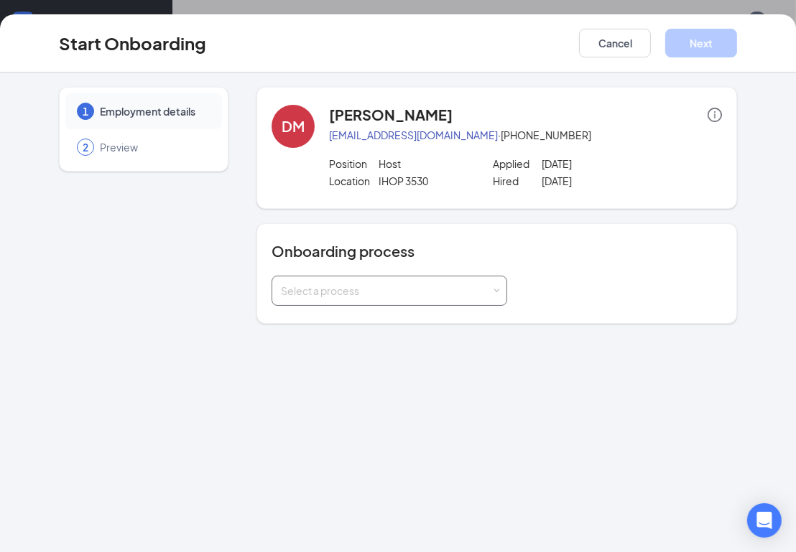
click at [322, 295] on div "Select a process" at bounding box center [386, 291] width 210 height 14
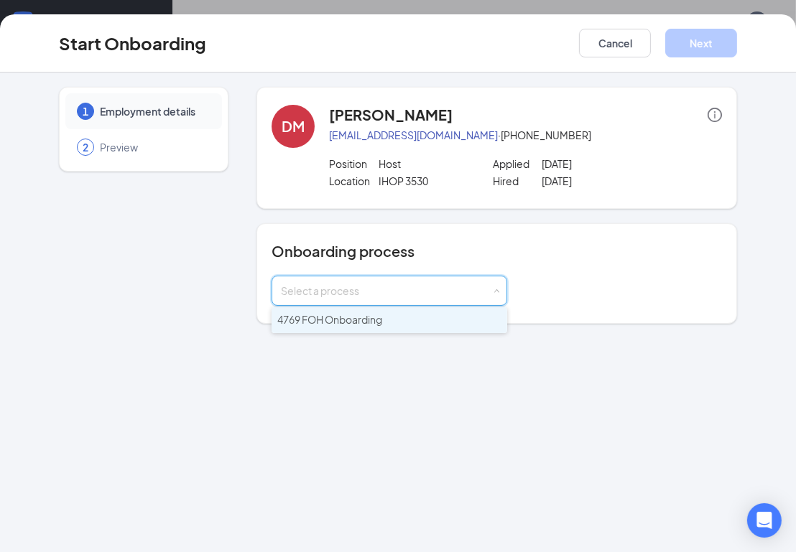
click at [370, 320] on span "4769 FOH Onboarding" at bounding box center [329, 319] width 105 height 13
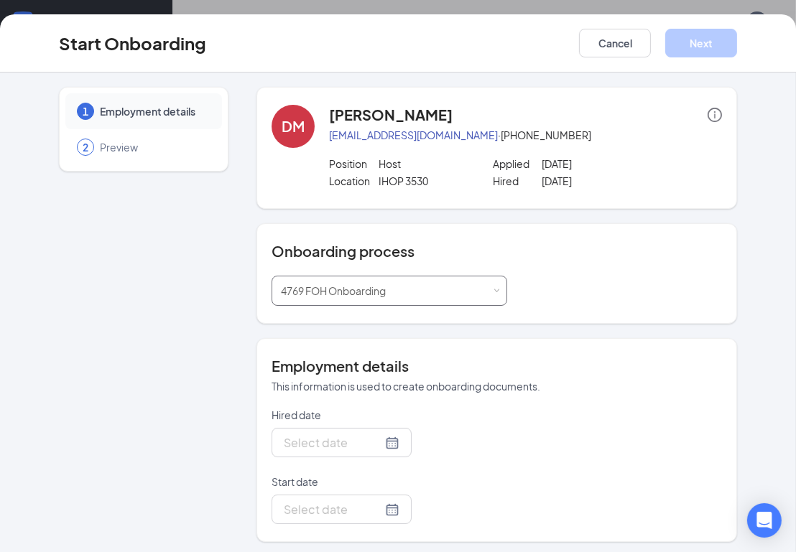
type input "[DATE]"
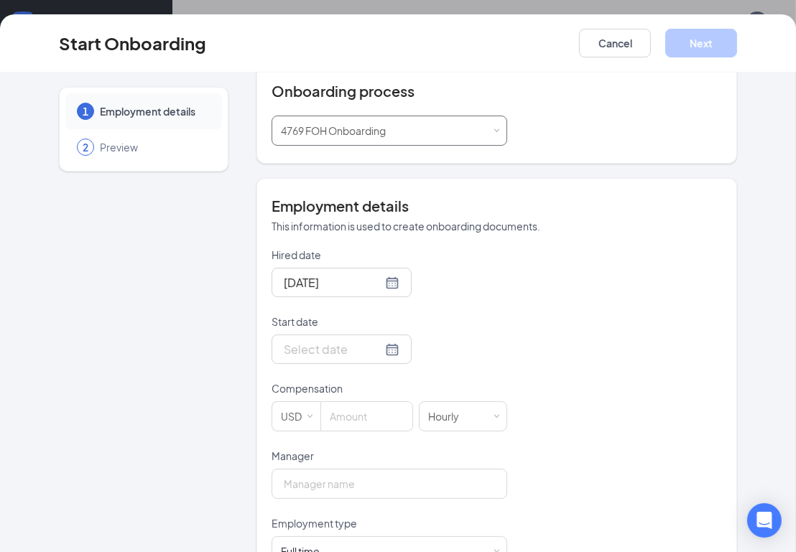
scroll to position [261, 0]
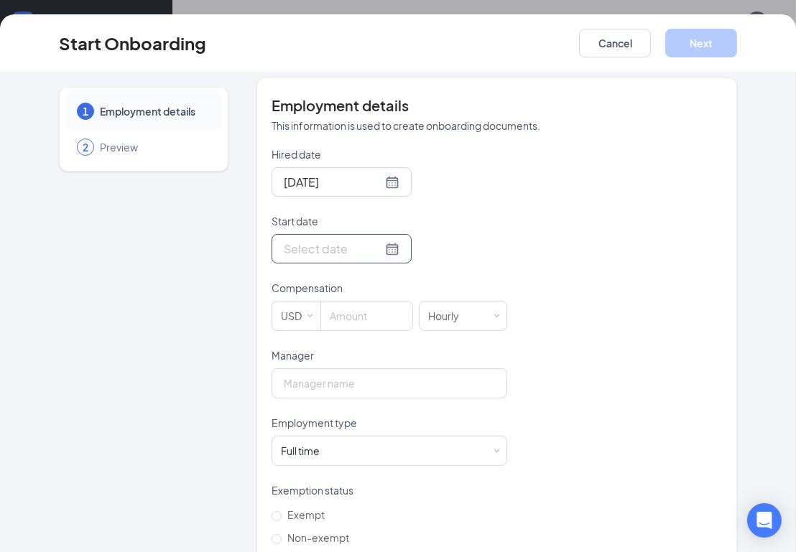
click at [320, 249] on input "Start date" at bounding box center [333, 249] width 98 height 18
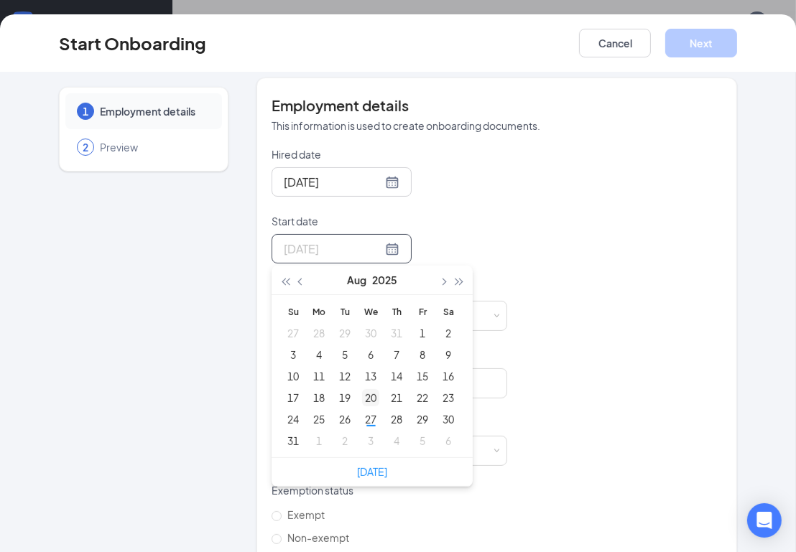
type input "[DATE]"
click at [313, 439] on div "1" at bounding box center [318, 440] width 17 height 17
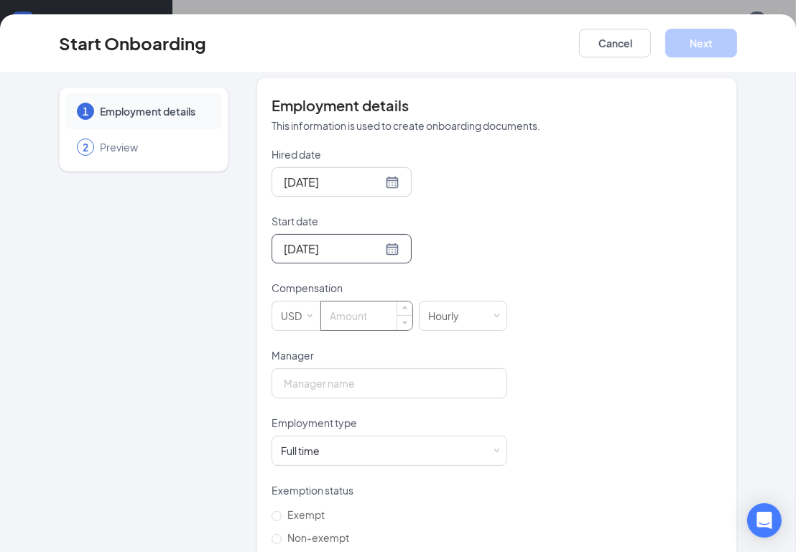
click at [359, 313] on input at bounding box center [366, 316] width 91 height 29
type input "10"
click at [345, 380] on input "Manager" at bounding box center [389, 383] width 236 height 30
type input "[PERSON_NAME]"
click at [437, 450] on div "Full time Works 30+ hours per week and is reasonably expected to work" at bounding box center [389, 451] width 217 height 29
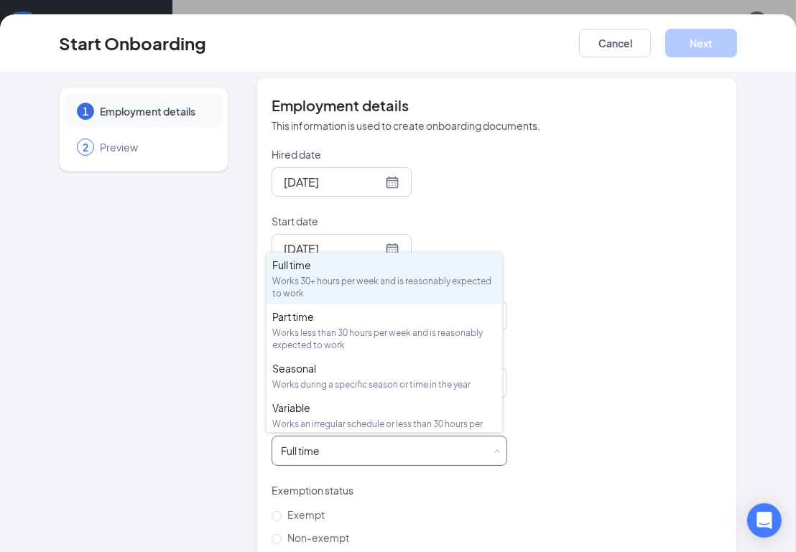
click at [395, 444] on div "Full time Works 30+ hours per week and is reasonably expected to work" at bounding box center [389, 451] width 217 height 29
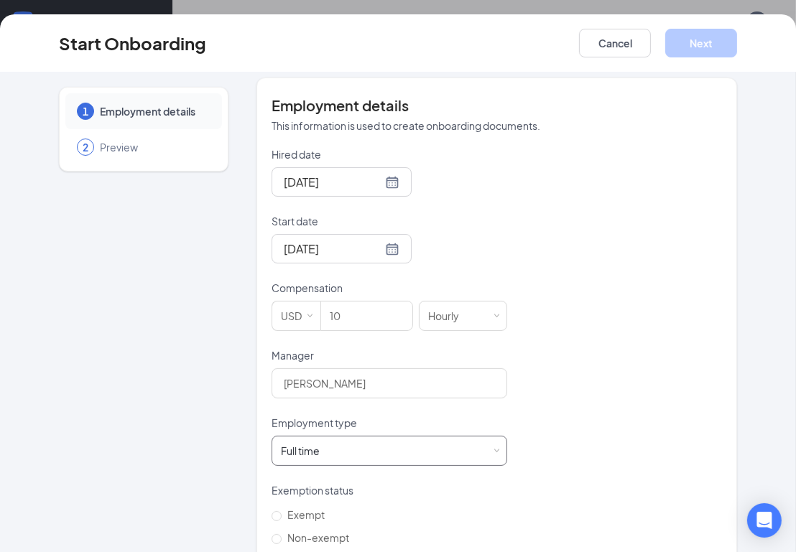
click at [494, 455] on div "Full time Works 30+ hours per week and is reasonably expected to work" at bounding box center [389, 451] width 236 height 30
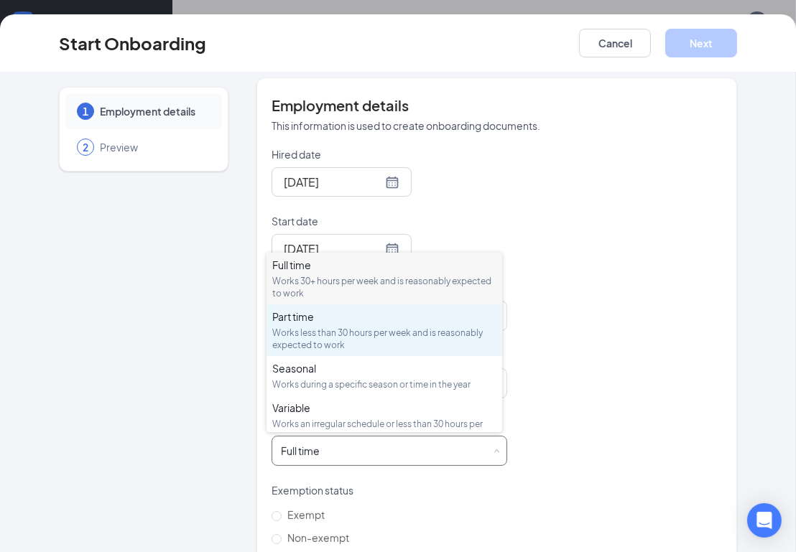
click at [322, 327] on div "Works less than 30 hours per week and is reasonably expected to work" at bounding box center [384, 339] width 224 height 24
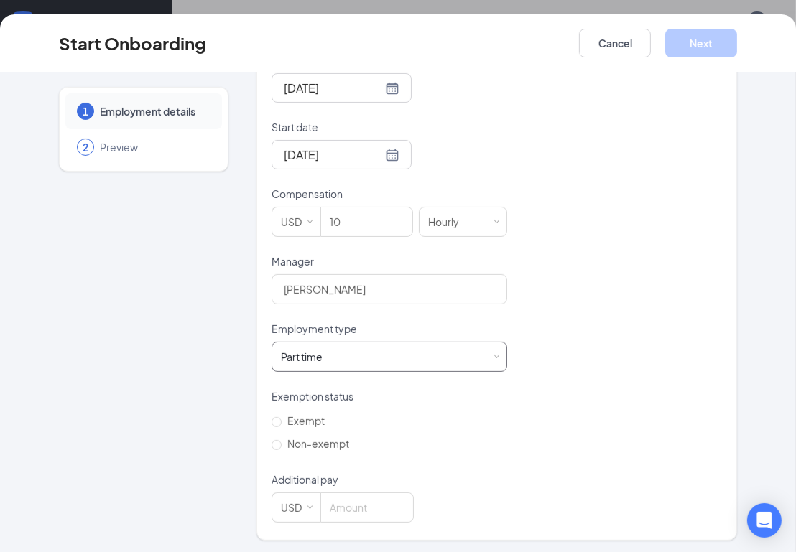
scroll to position [357, 0]
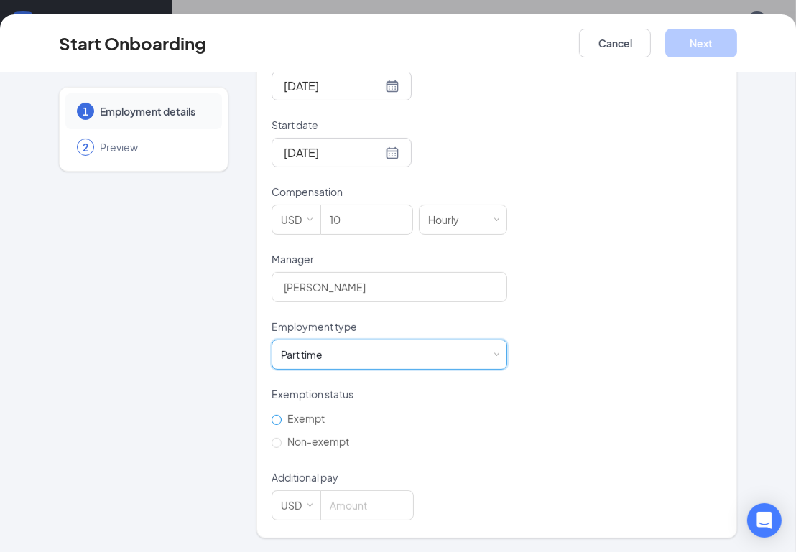
click at [311, 408] on label "Exempt" at bounding box center [312, 418] width 83 height 23
click at [281, 415] on input "Exempt" at bounding box center [276, 420] width 10 height 10
radio input "true"
click at [320, 445] on span "Non-exempt" at bounding box center [317, 441] width 73 height 13
click at [281, 445] on input "Non-exempt" at bounding box center [276, 443] width 10 height 10
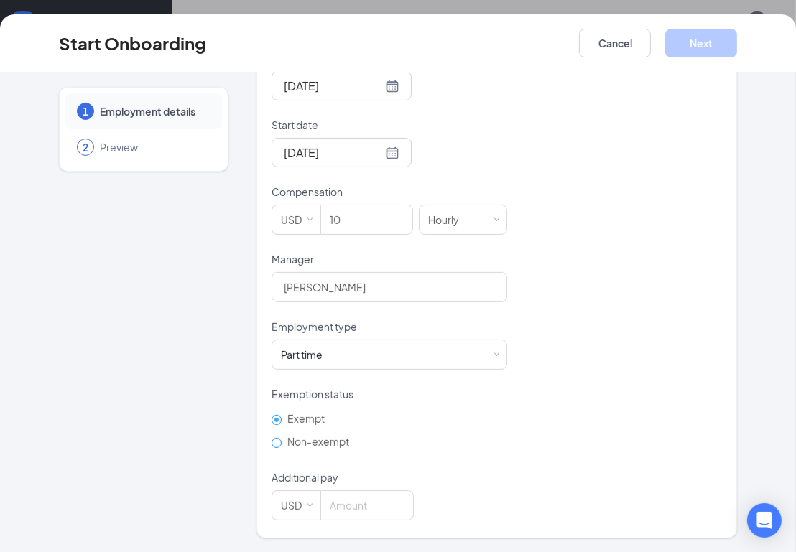
radio input "true"
radio input "false"
click at [360, 503] on input at bounding box center [367, 505] width 92 height 29
click at [690, 42] on button "Next" at bounding box center [701, 43] width 72 height 29
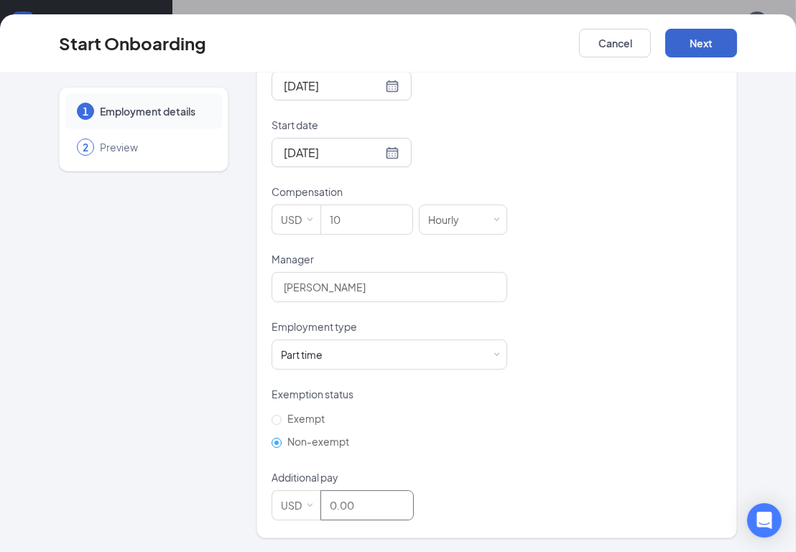
type input "0"
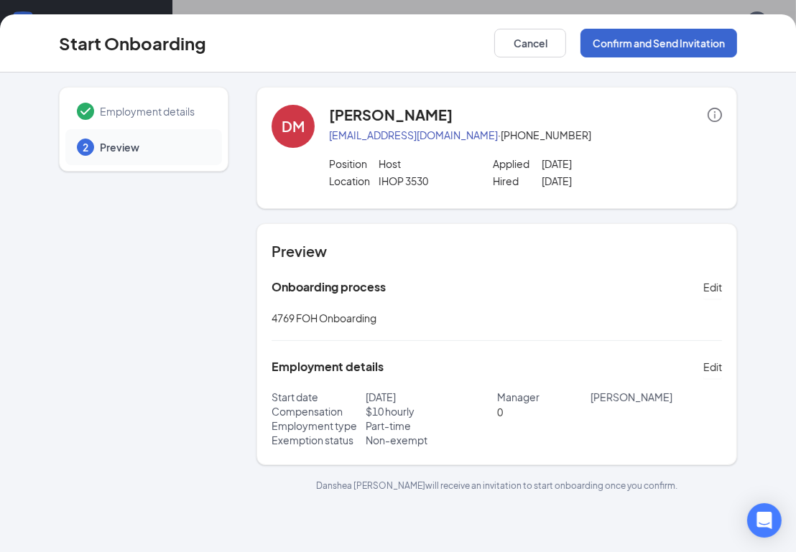
scroll to position [0, 0]
click at [676, 37] on button "Confirm and Send Invitation" at bounding box center [658, 43] width 157 height 29
